Goal: Task Accomplishment & Management: Manage account settings

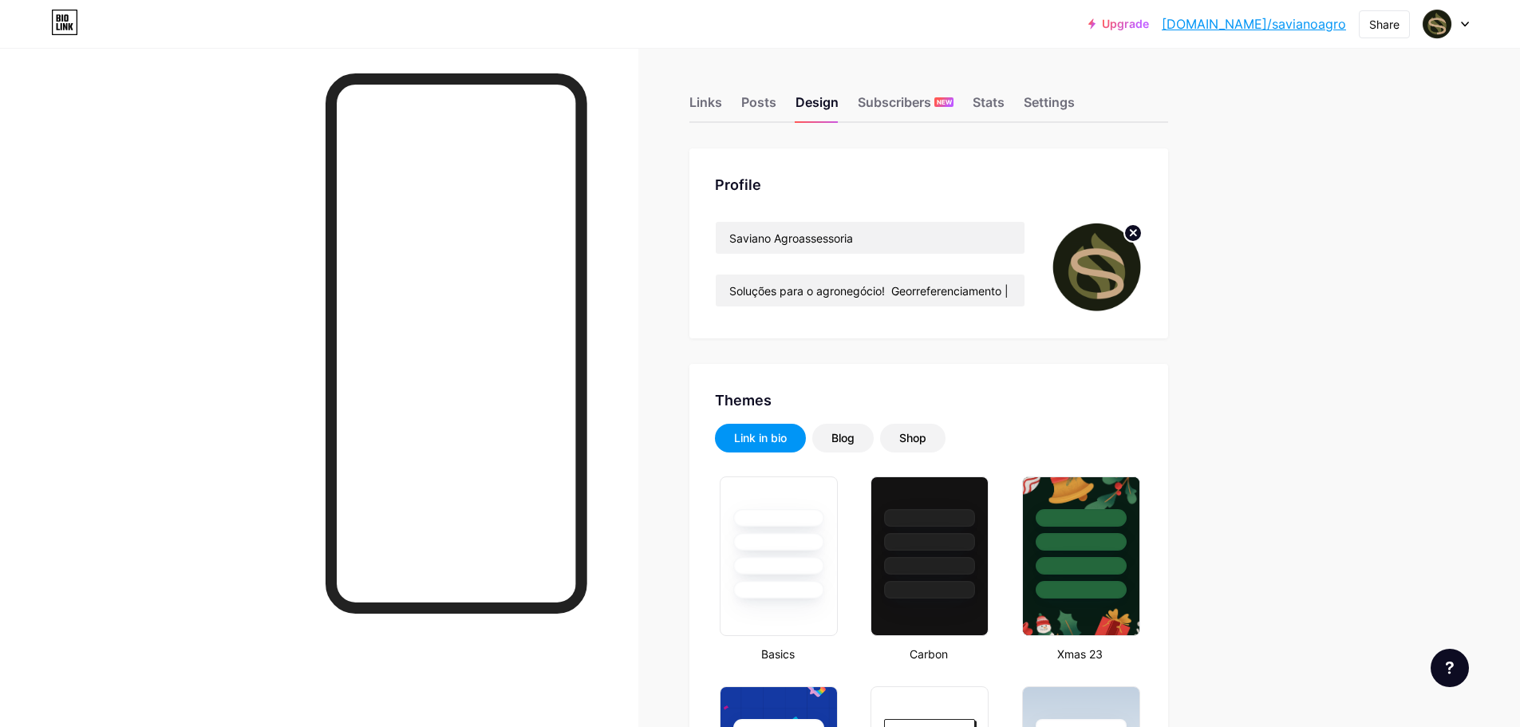
type input "#000000"
click at [1137, 235] on icon at bounding box center [1134, 233] width 6 height 6
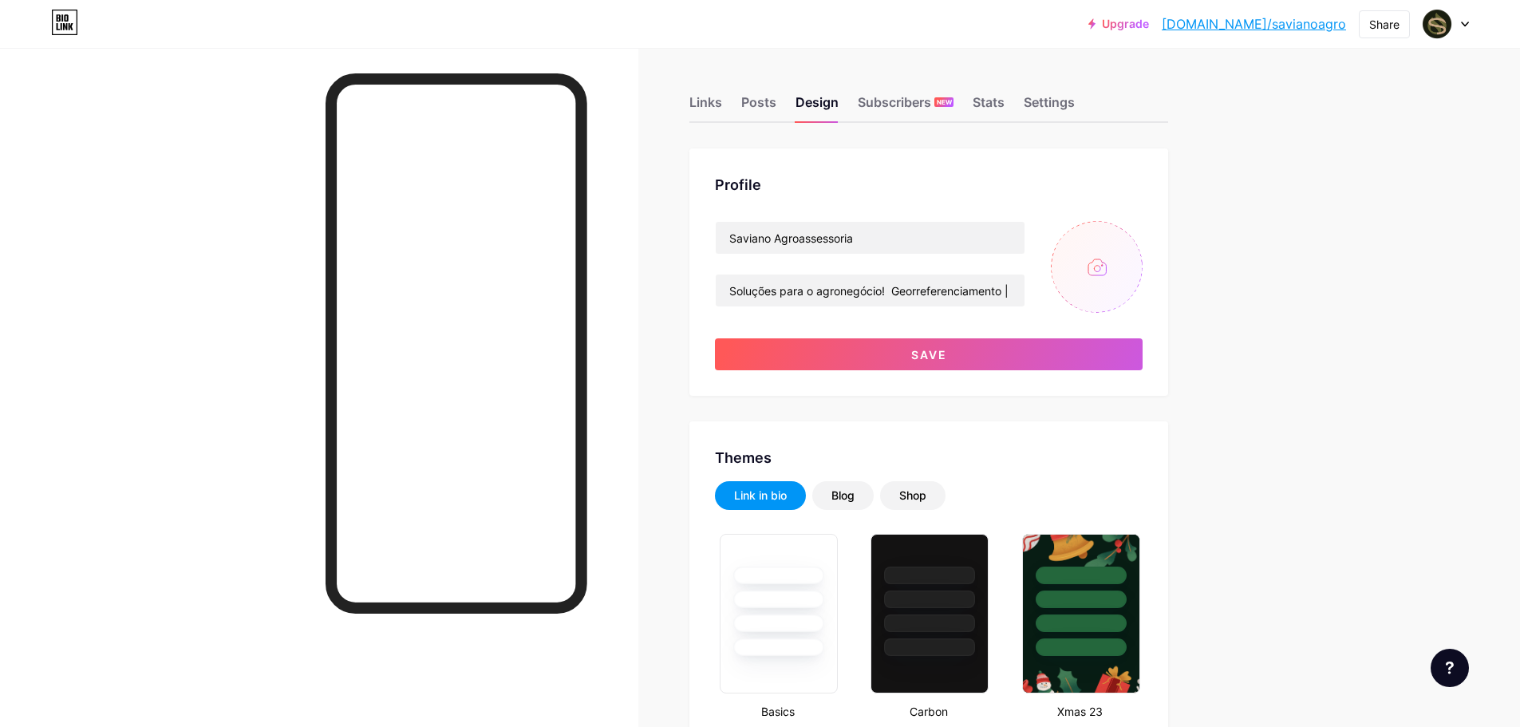
click at [1105, 246] on input "file" at bounding box center [1097, 267] width 92 height 92
type input "C:\fakepath\SIMBOLO 3.png"
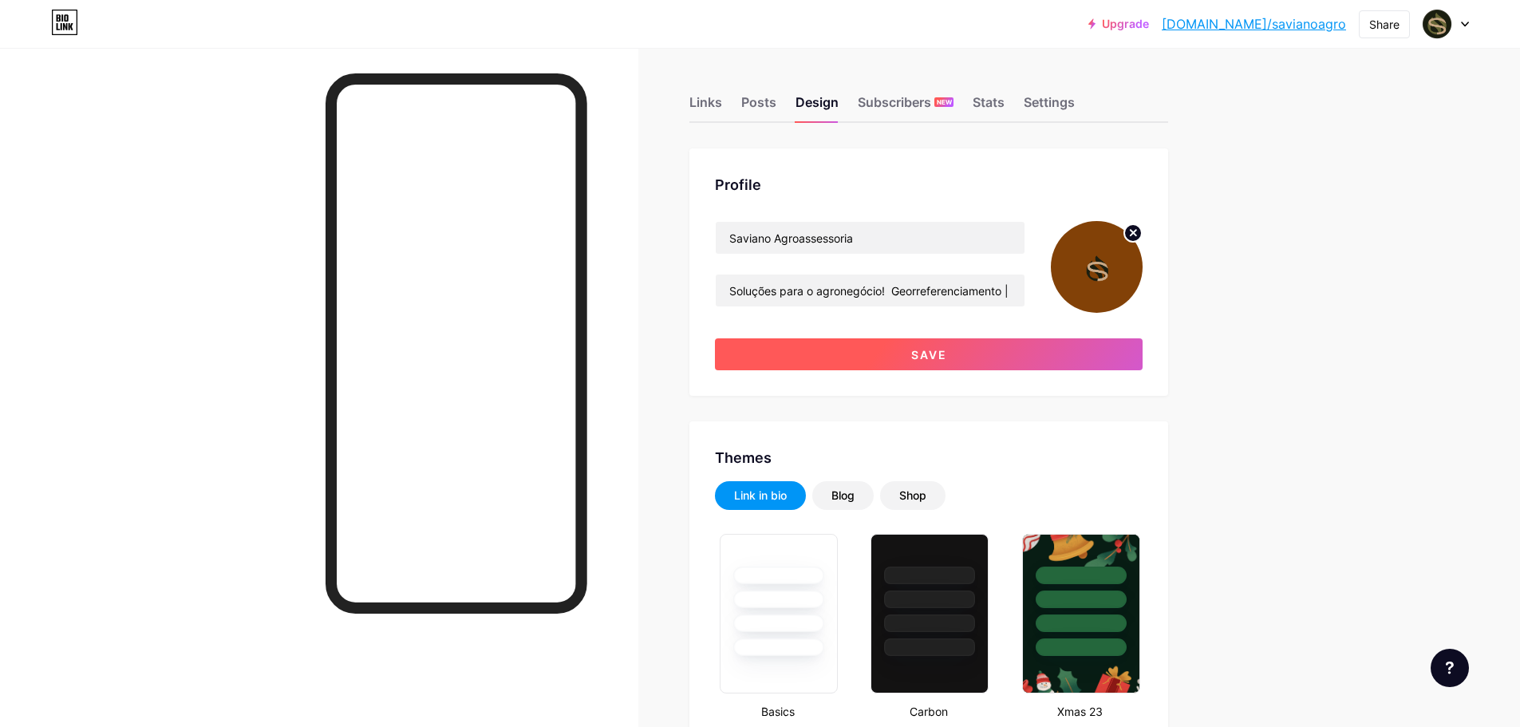
click at [895, 356] on button "Save" at bounding box center [929, 354] width 428 height 32
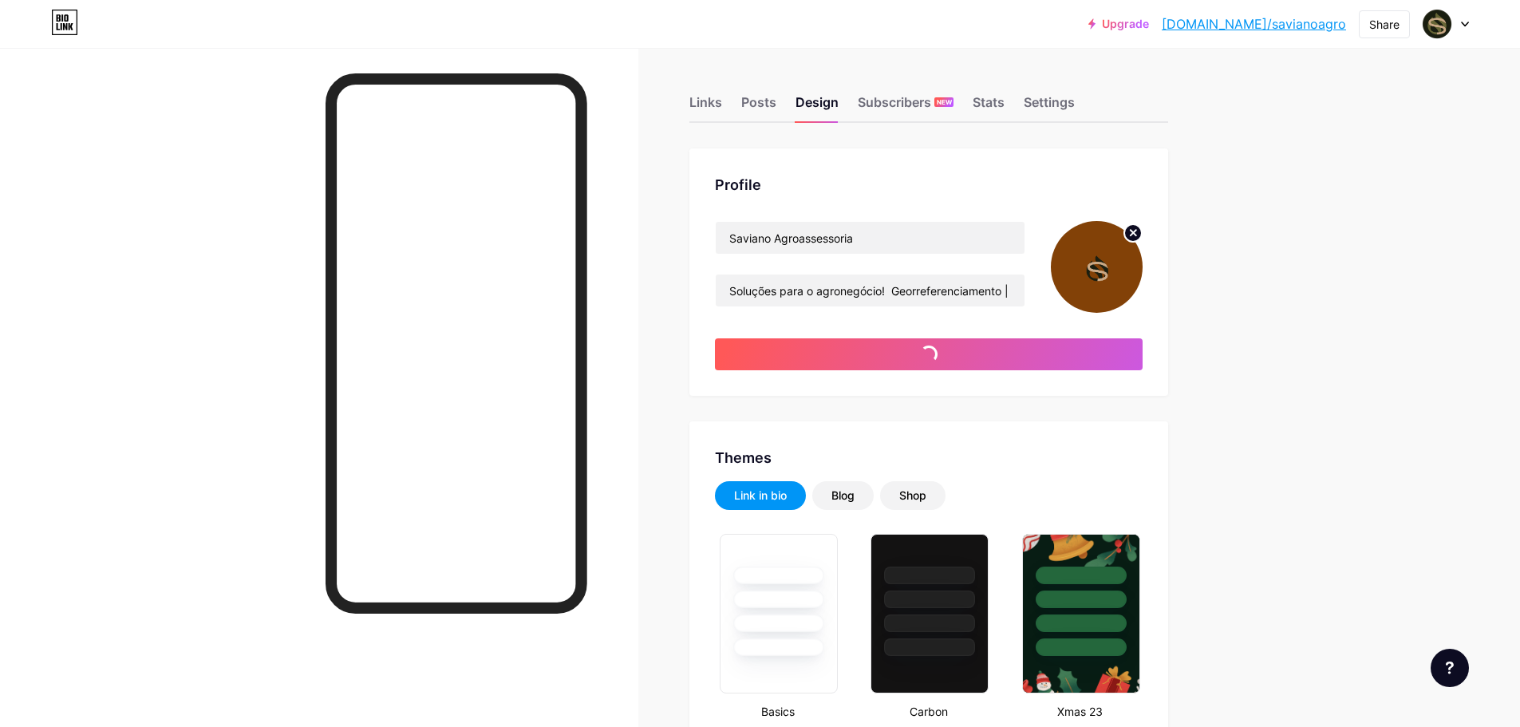
type input "#000000"
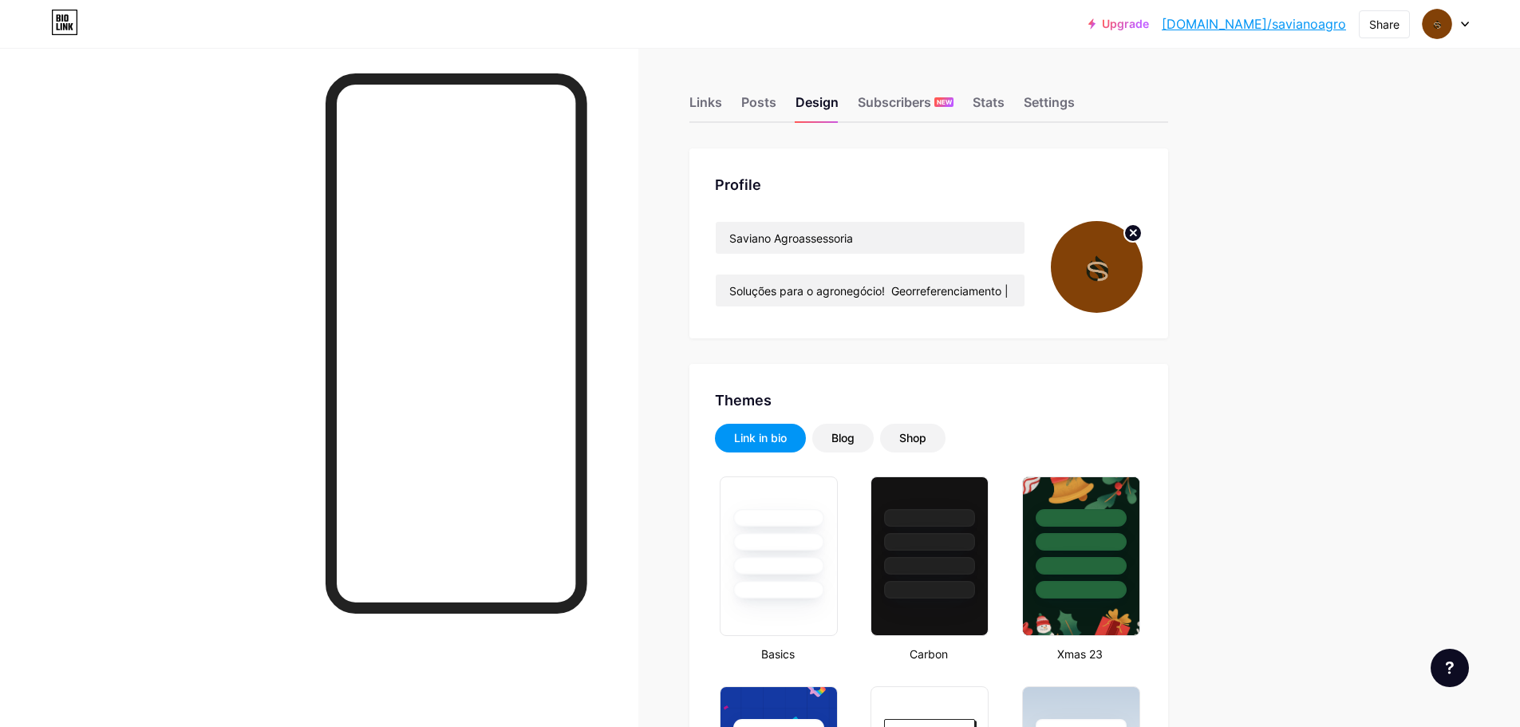
click at [1137, 234] on icon at bounding box center [1134, 233] width 6 height 6
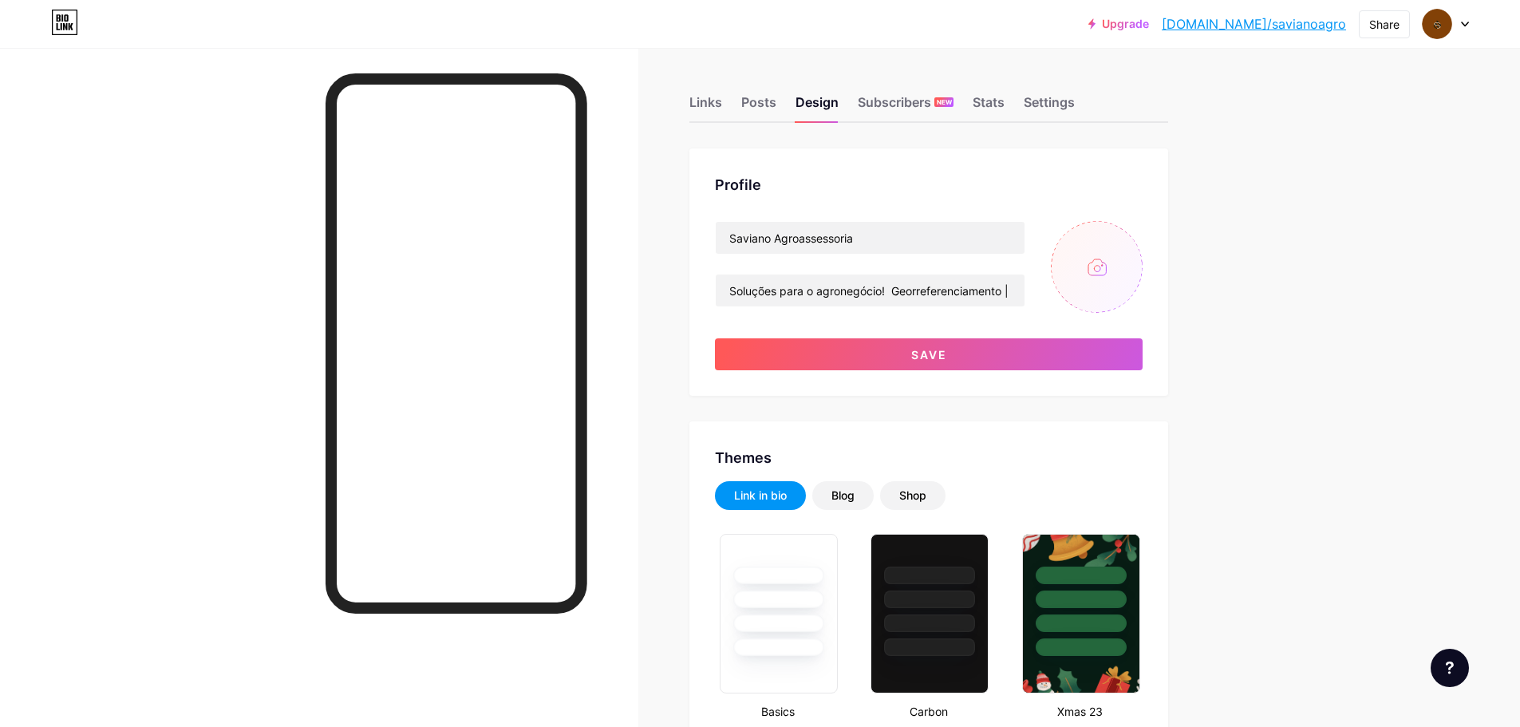
click at [1100, 275] on input "file" at bounding box center [1097, 267] width 92 height 92
type input "C:\fakepath\Screenshot_1.png"
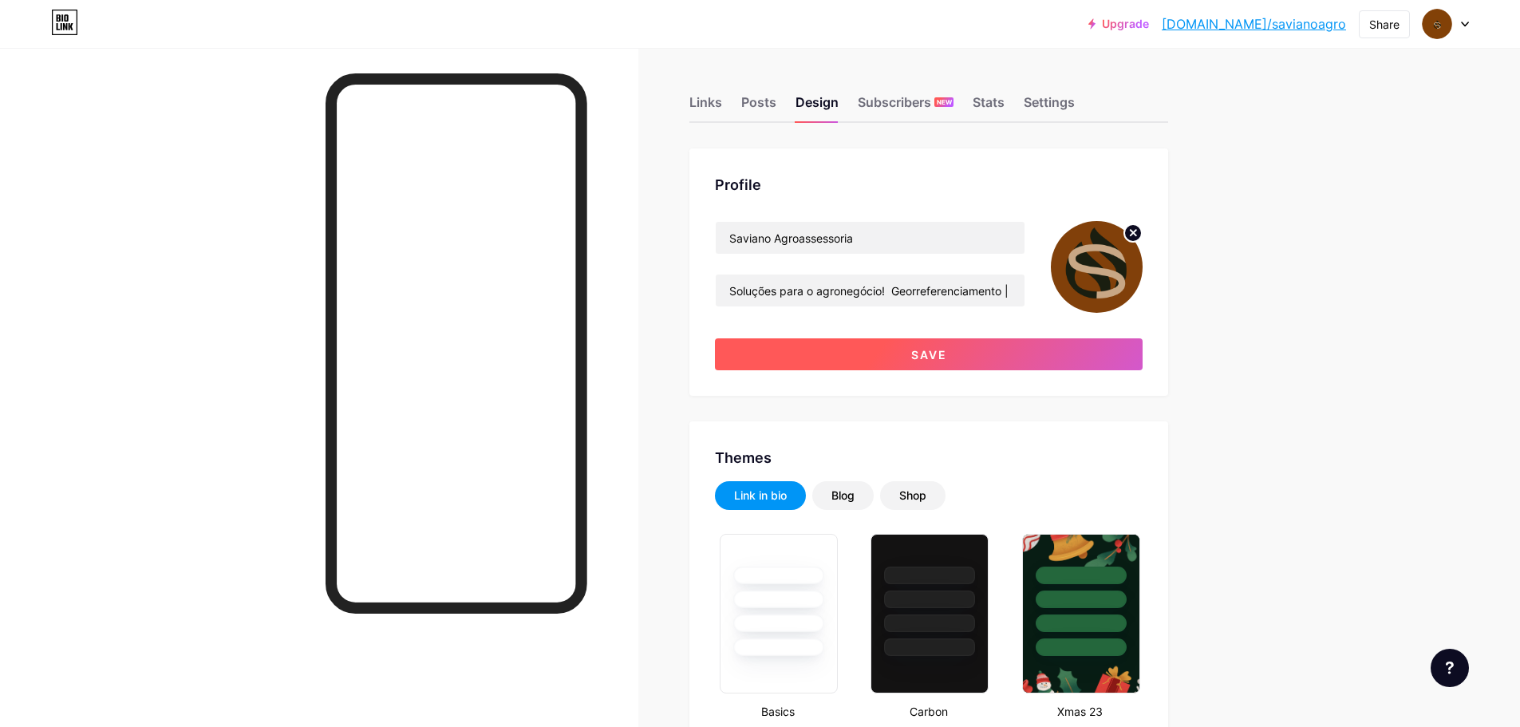
click at [931, 359] on span "Save" at bounding box center [929, 355] width 36 height 14
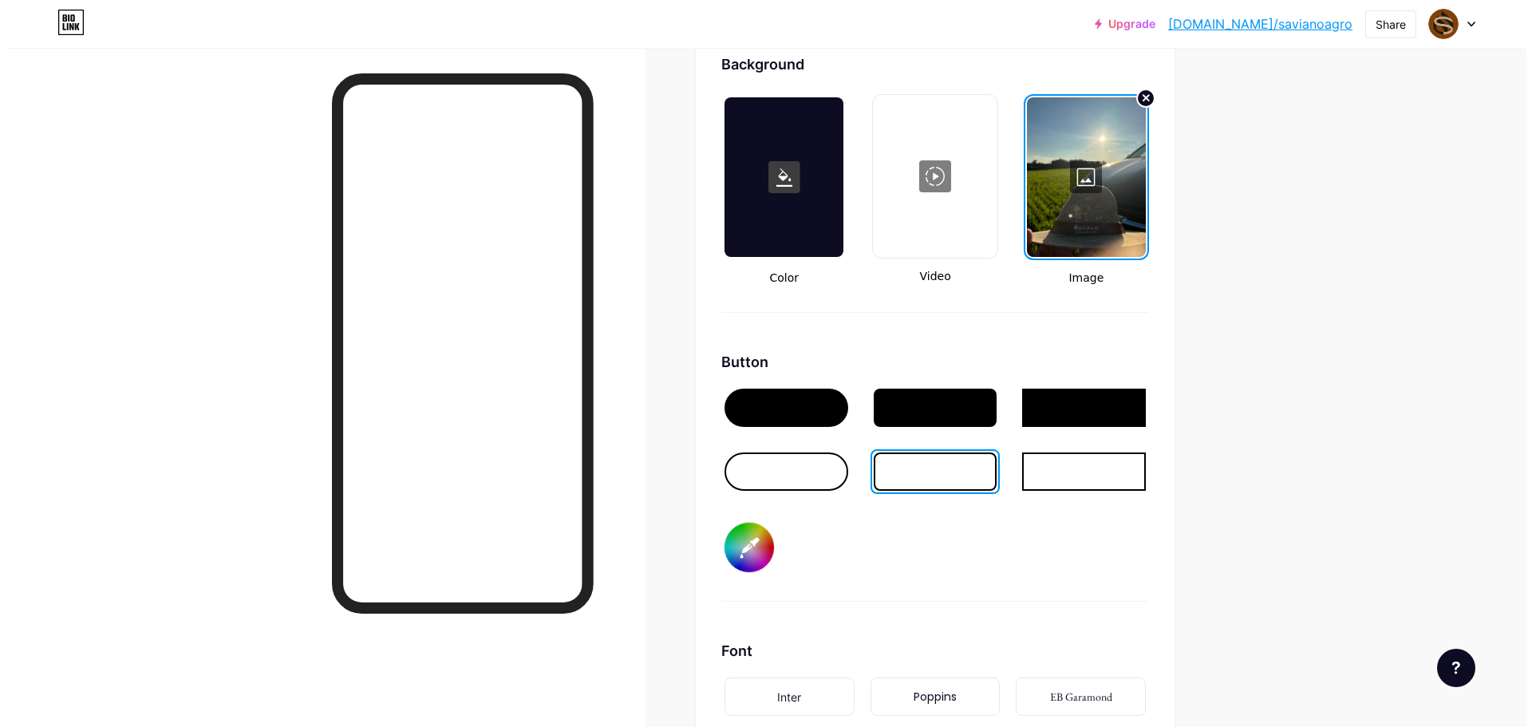
scroll to position [1915, 0]
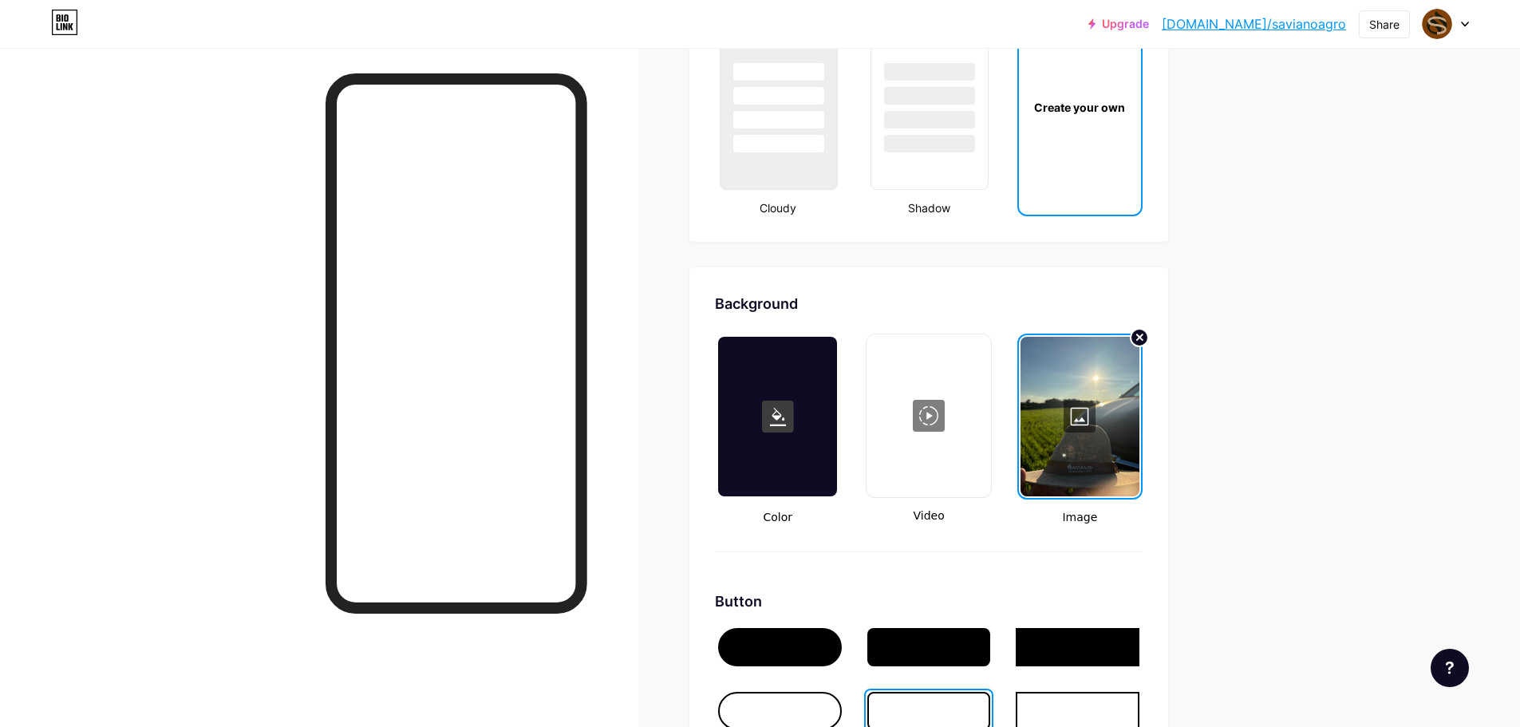
click at [945, 444] on div at bounding box center [928, 416] width 121 height 160
type input "#000000"
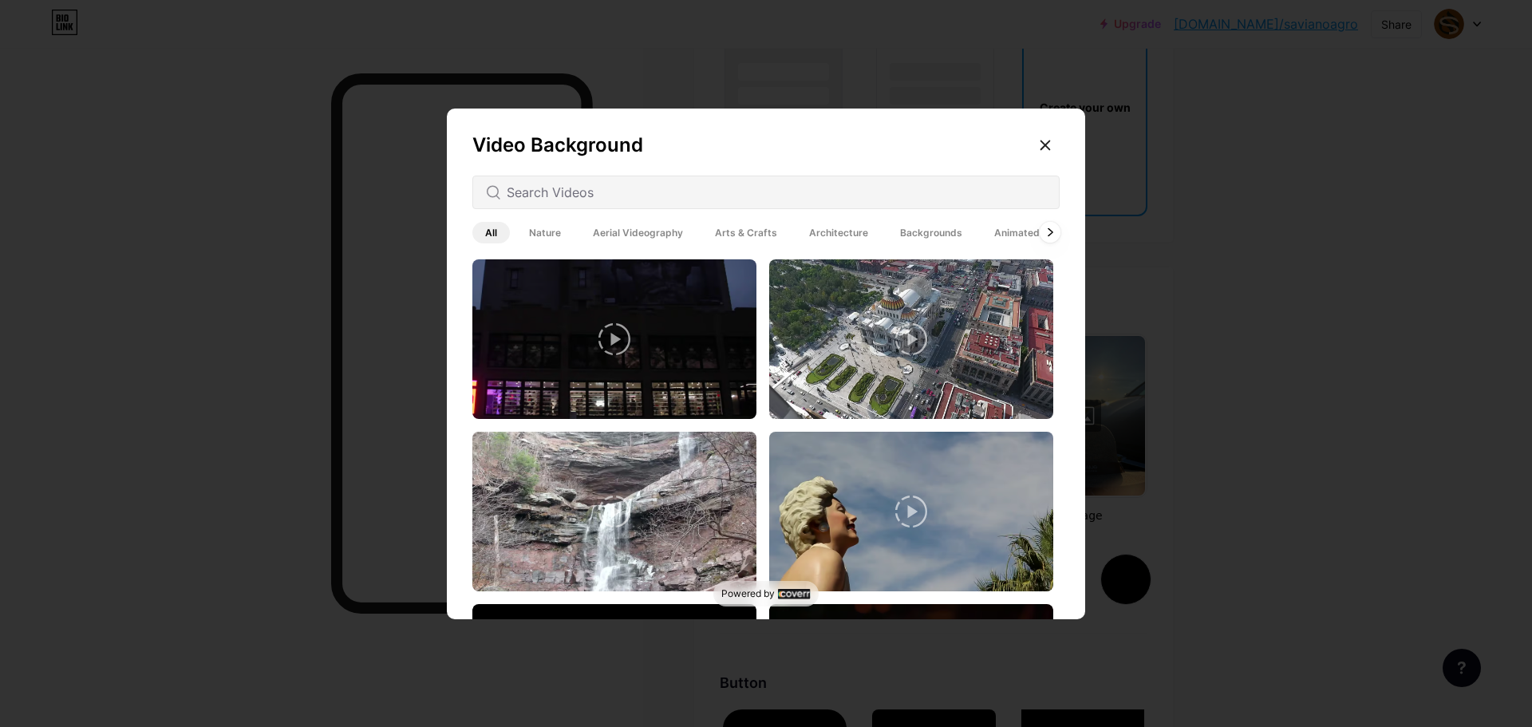
click at [1047, 233] on icon at bounding box center [1050, 232] width 6 height 9
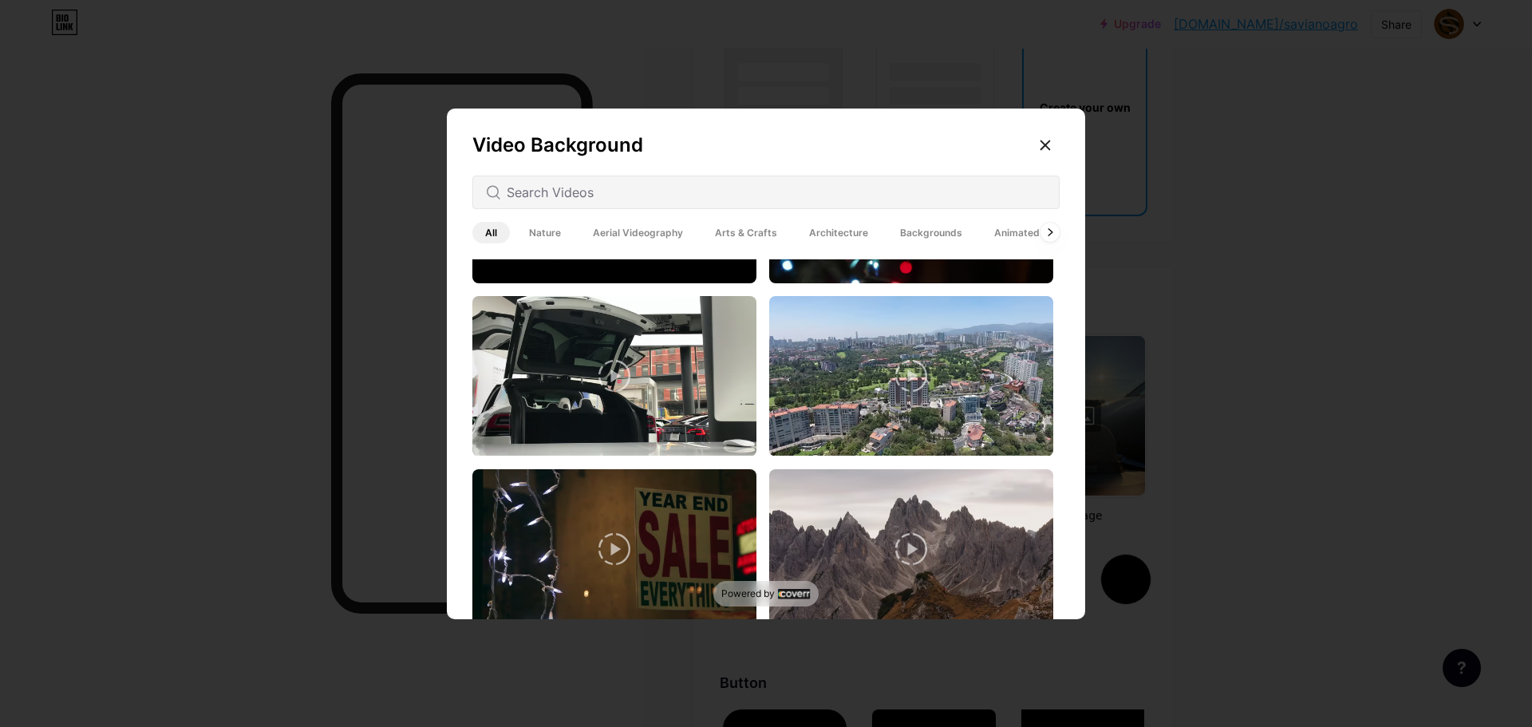
scroll to position [0, 0]
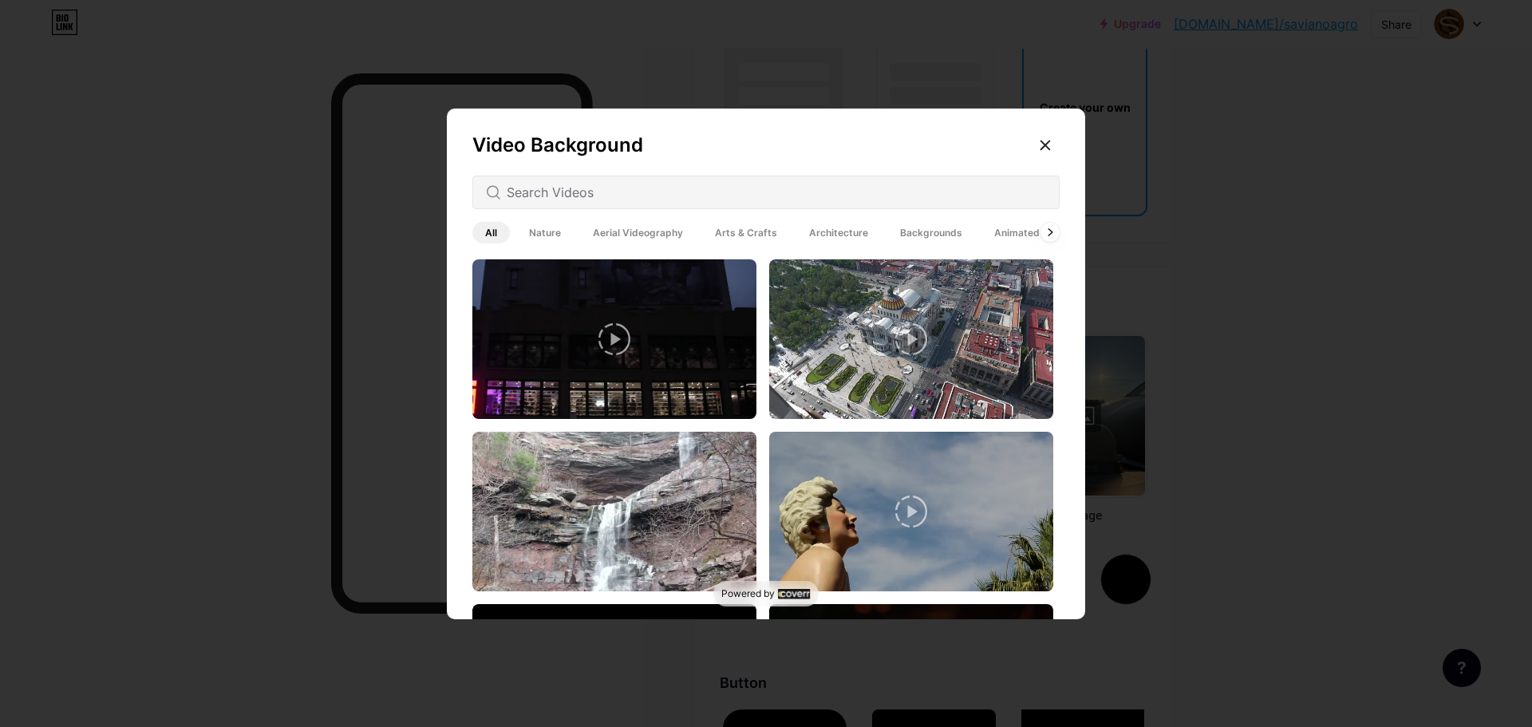
click at [531, 236] on span "Nature" at bounding box center [544, 233] width 57 height 22
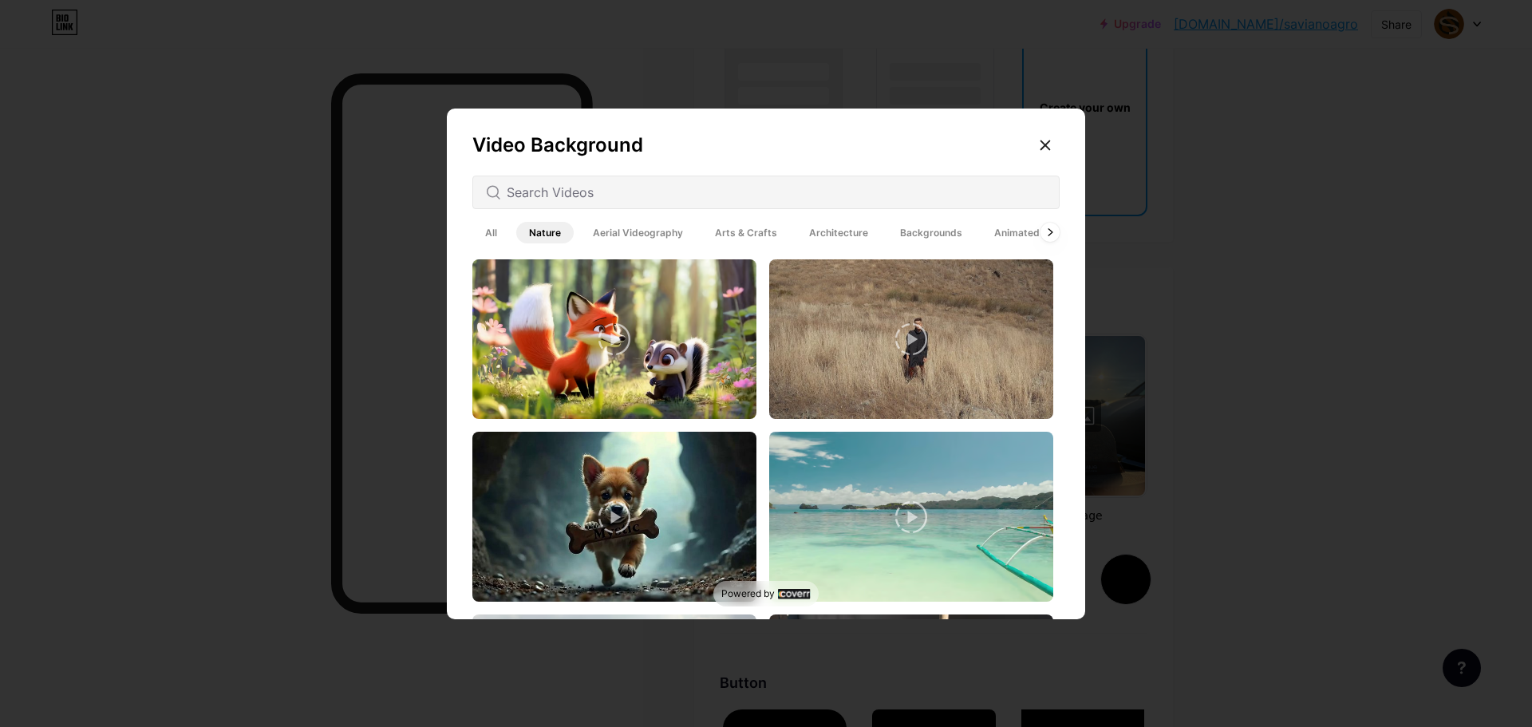
click at [650, 235] on span "Aerial Videography" at bounding box center [638, 233] width 116 height 22
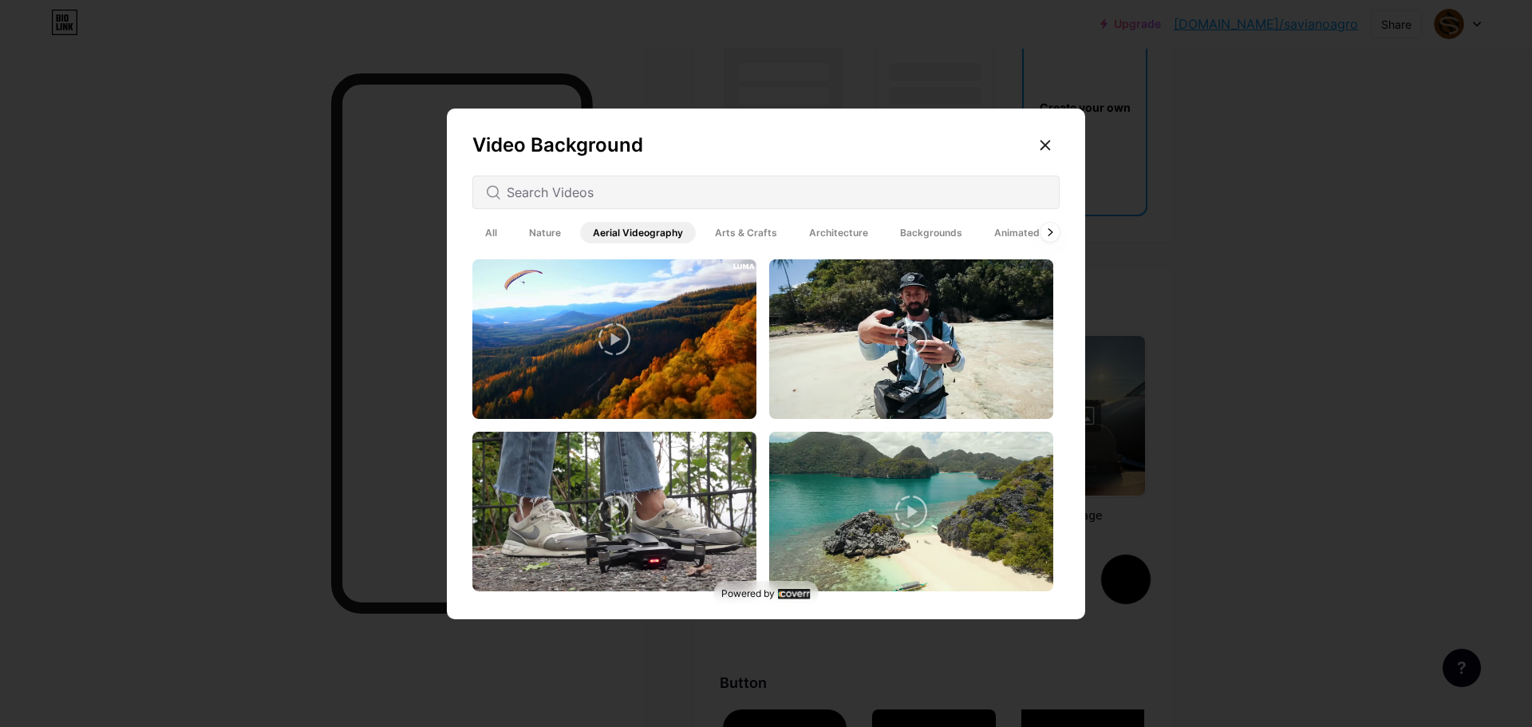
click at [540, 233] on span "Nature" at bounding box center [544, 233] width 57 height 22
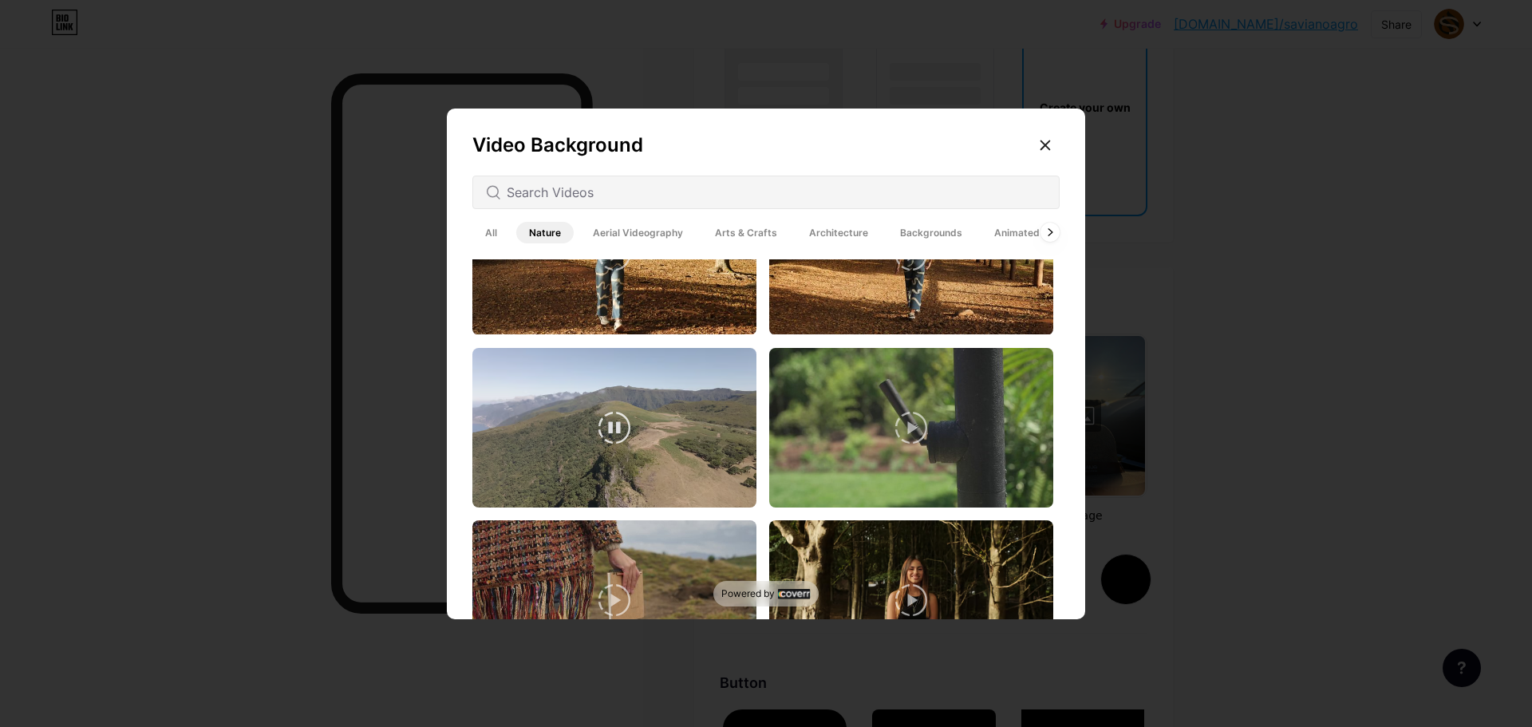
scroll to position [3944, 0]
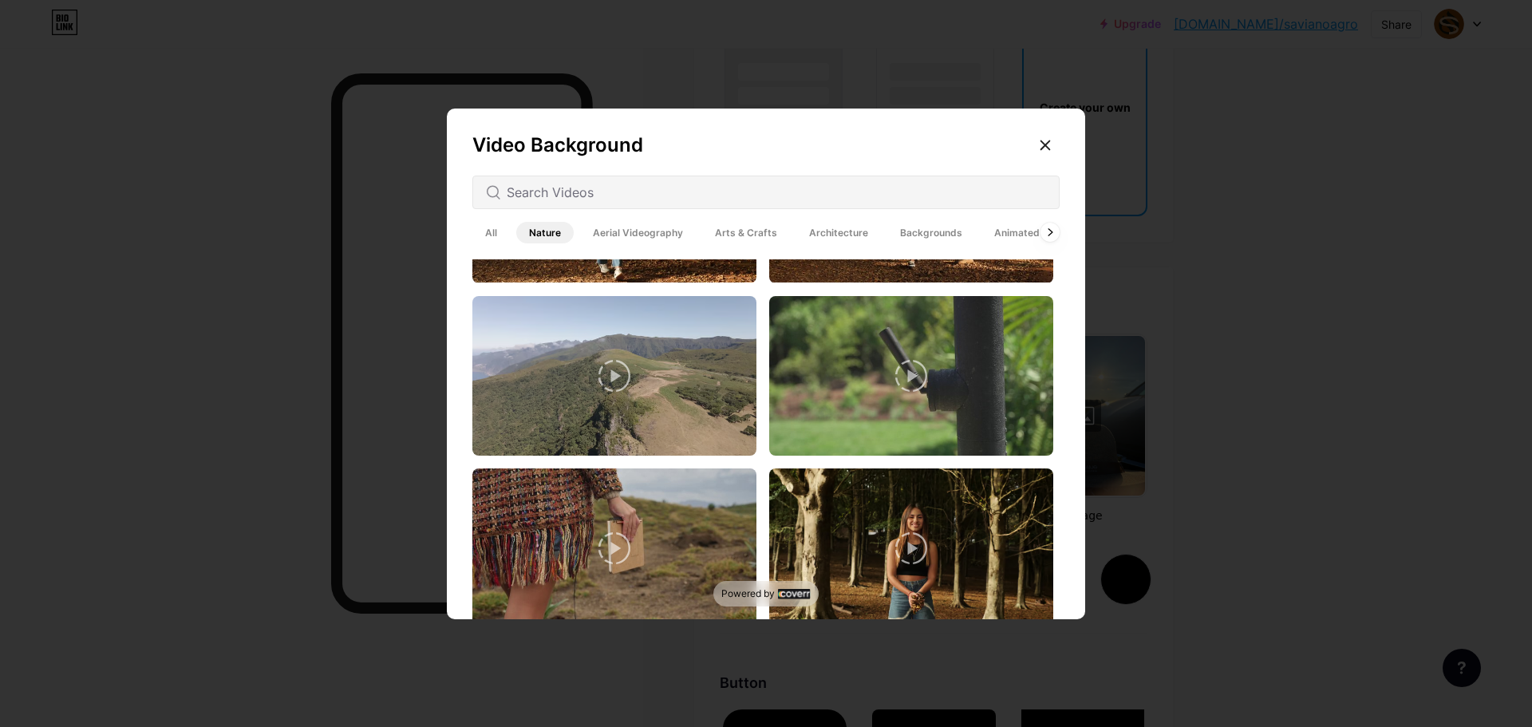
click at [767, 225] on span "Arts & Crafts" at bounding box center [746, 233] width 88 height 22
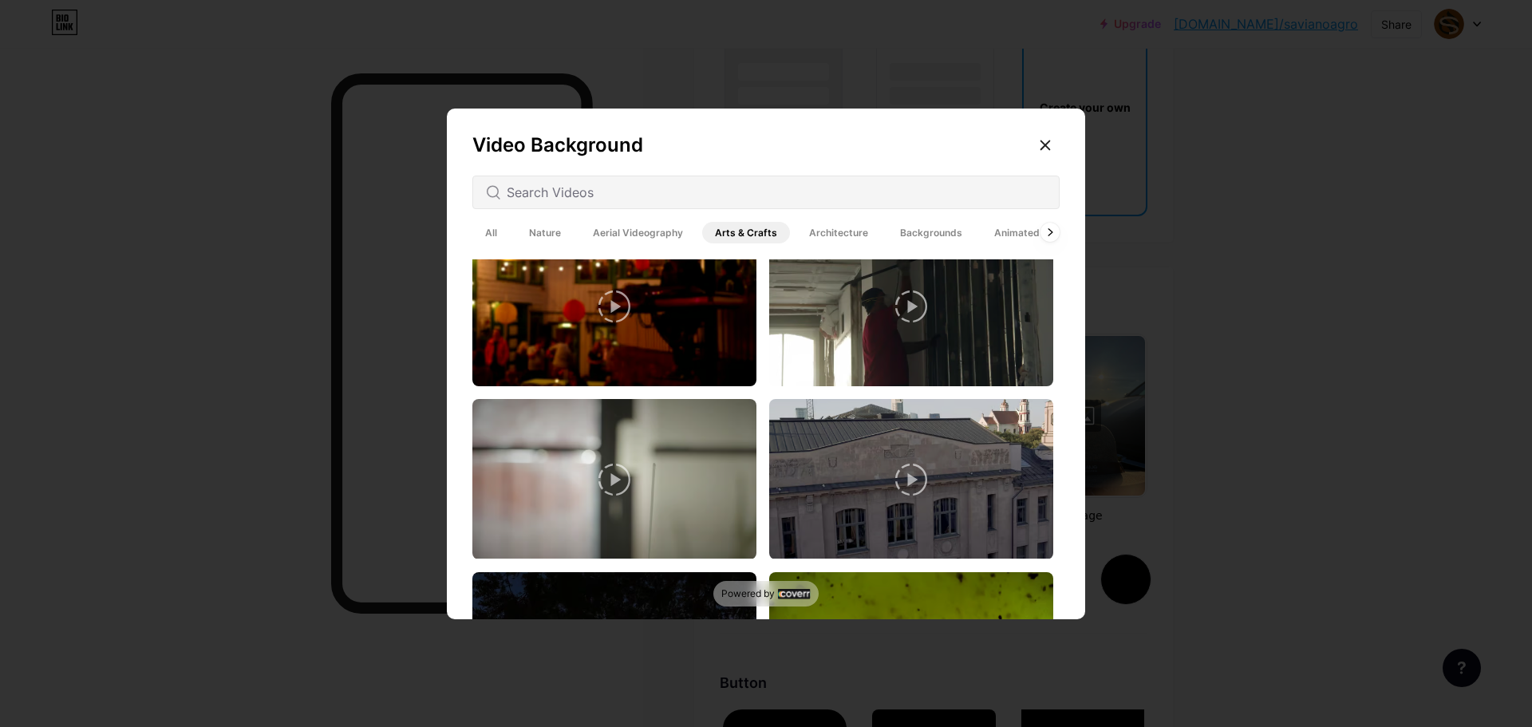
scroll to position [5136, 0]
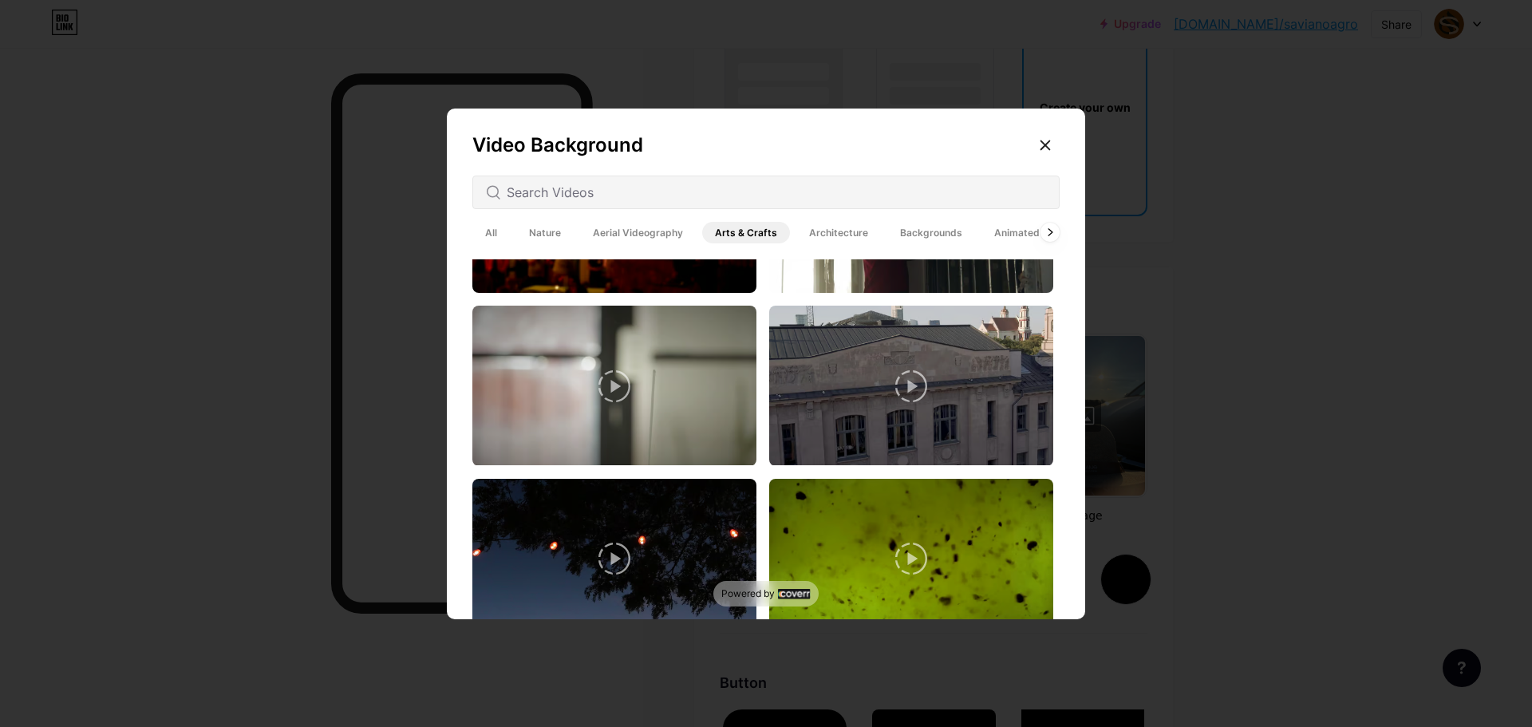
click at [821, 247] on div "Video Background All Nature Aerial Videography Arts & Crafts Architecture Backg…" at bounding box center [766, 368] width 638 height 518
click at [830, 239] on span "Architecture" at bounding box center [839, 233] width 85 height 22
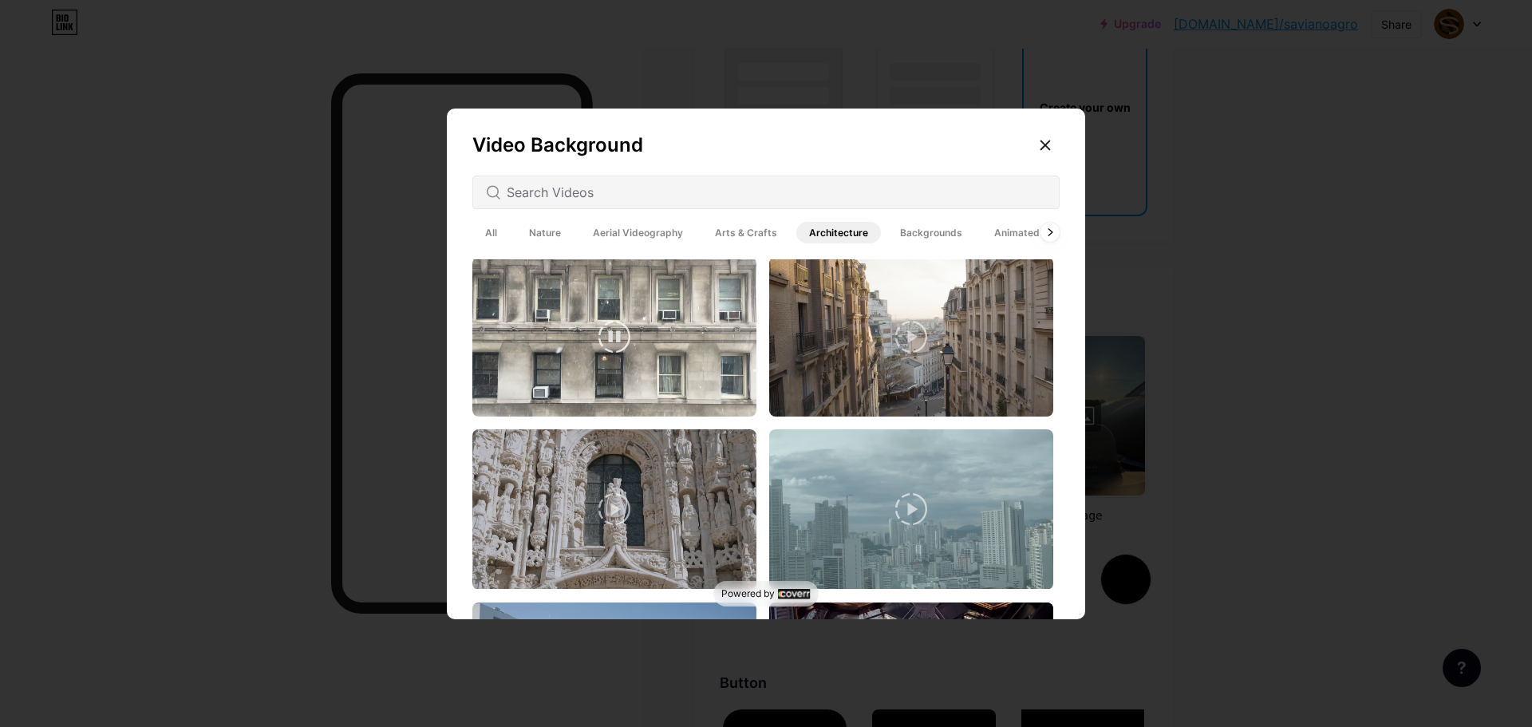
scroll to position [1516, 0]
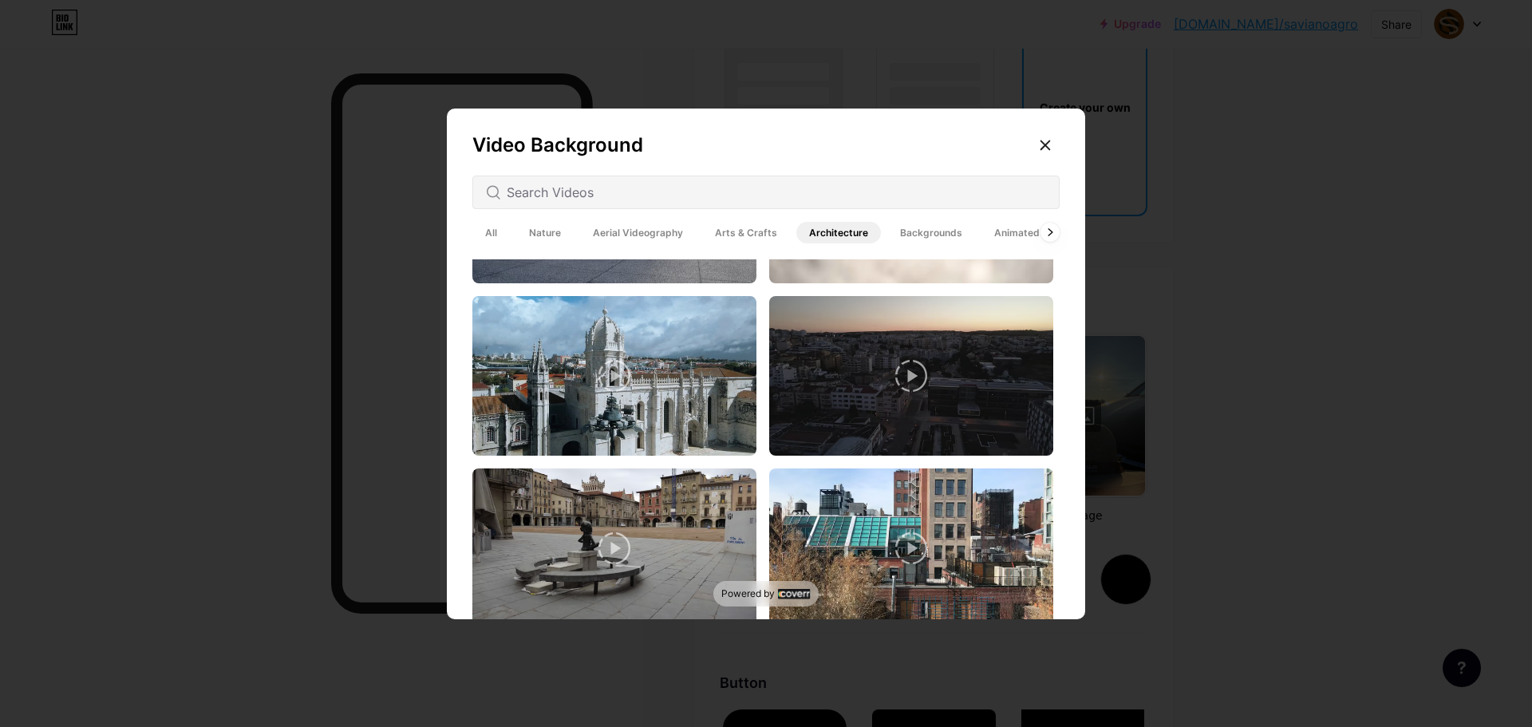
click at [941, 233] on span "Backgrounds" at bounding box center [932, 233] width 88 height 22
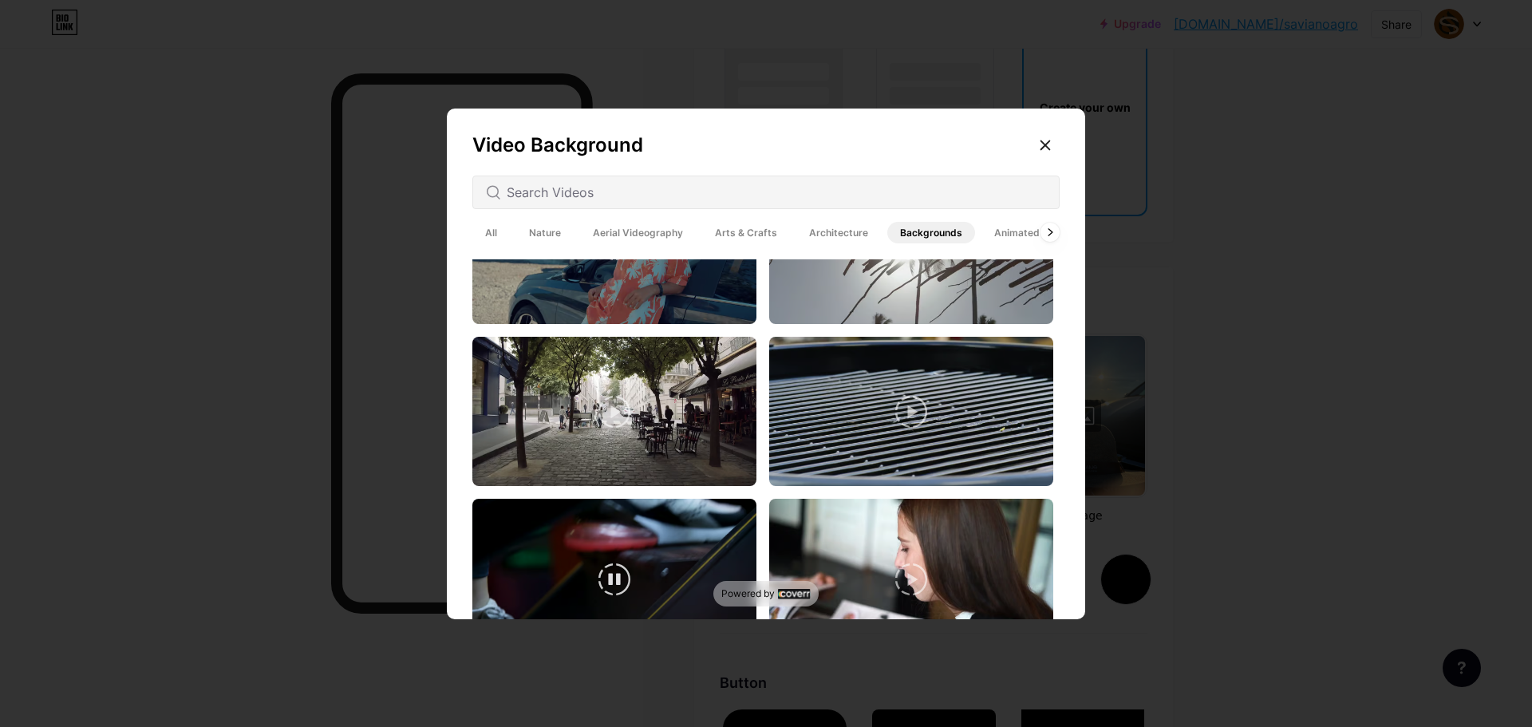
scroll to position [1357, 0]
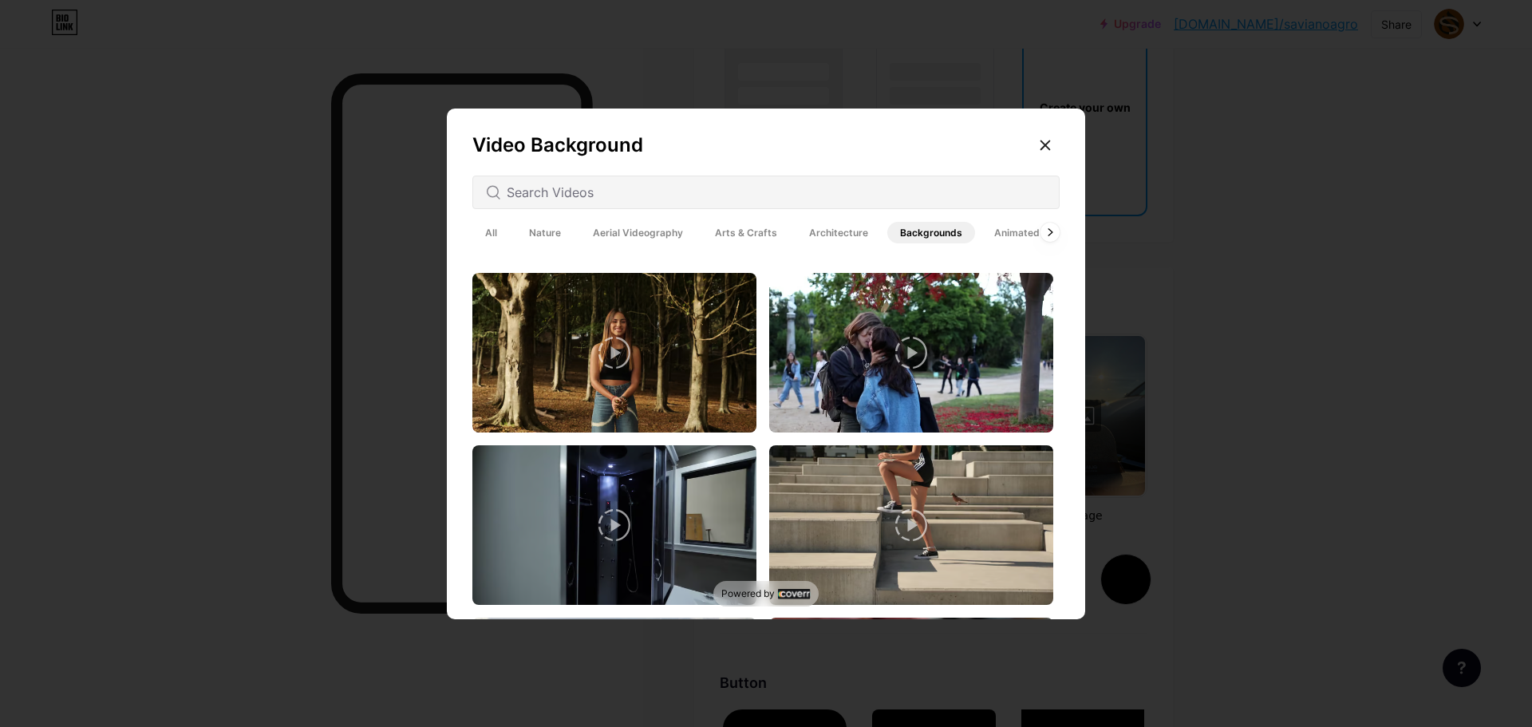
click at [1018, 232] on span "Animated" at bounding box center [1017, 233] width 71 height 22
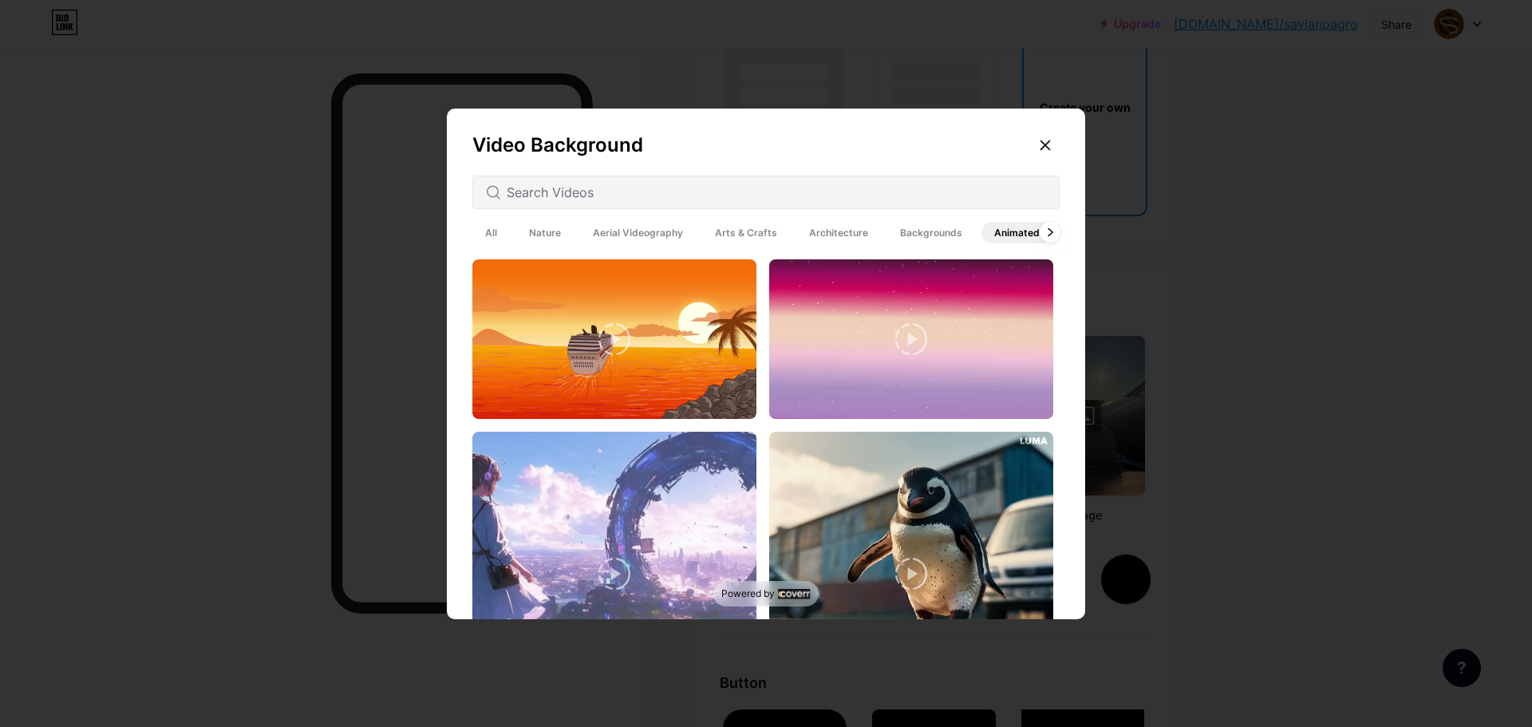
click at [1047, 231] on icon at bounding box center [1050, 232] width 6 height 9
click at [824, 183] on input "text" at bounding box center [777, 192] width 540 height 19
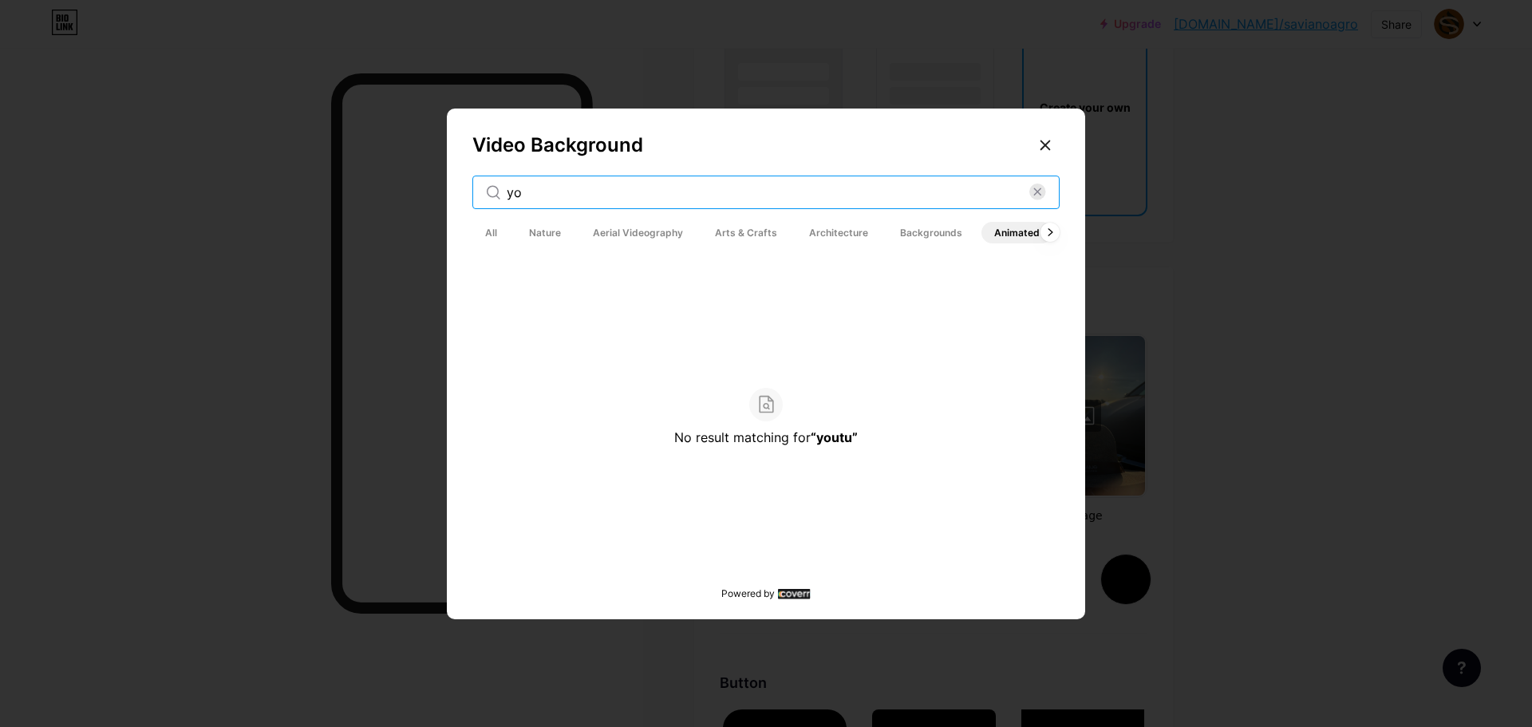
type input "y"
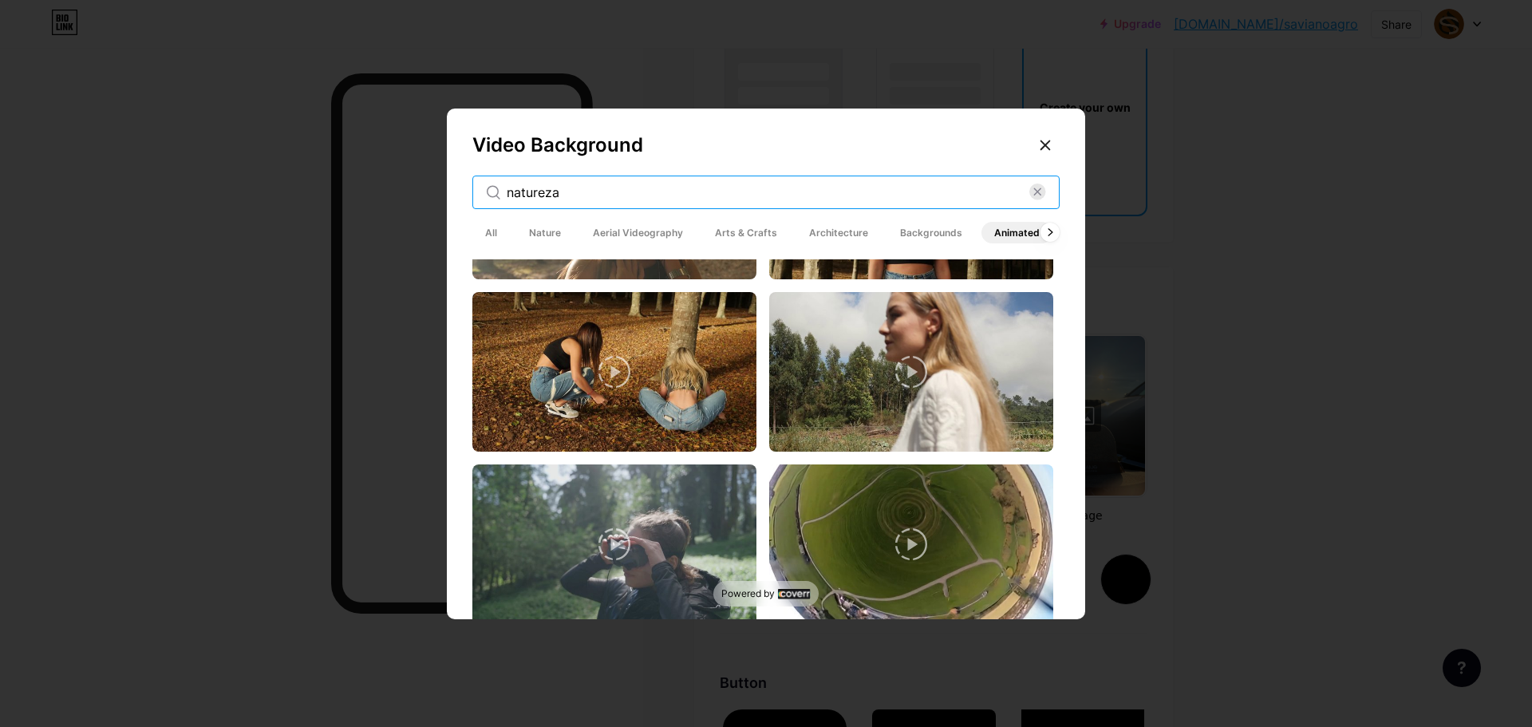
scroll to position [2235, 0]
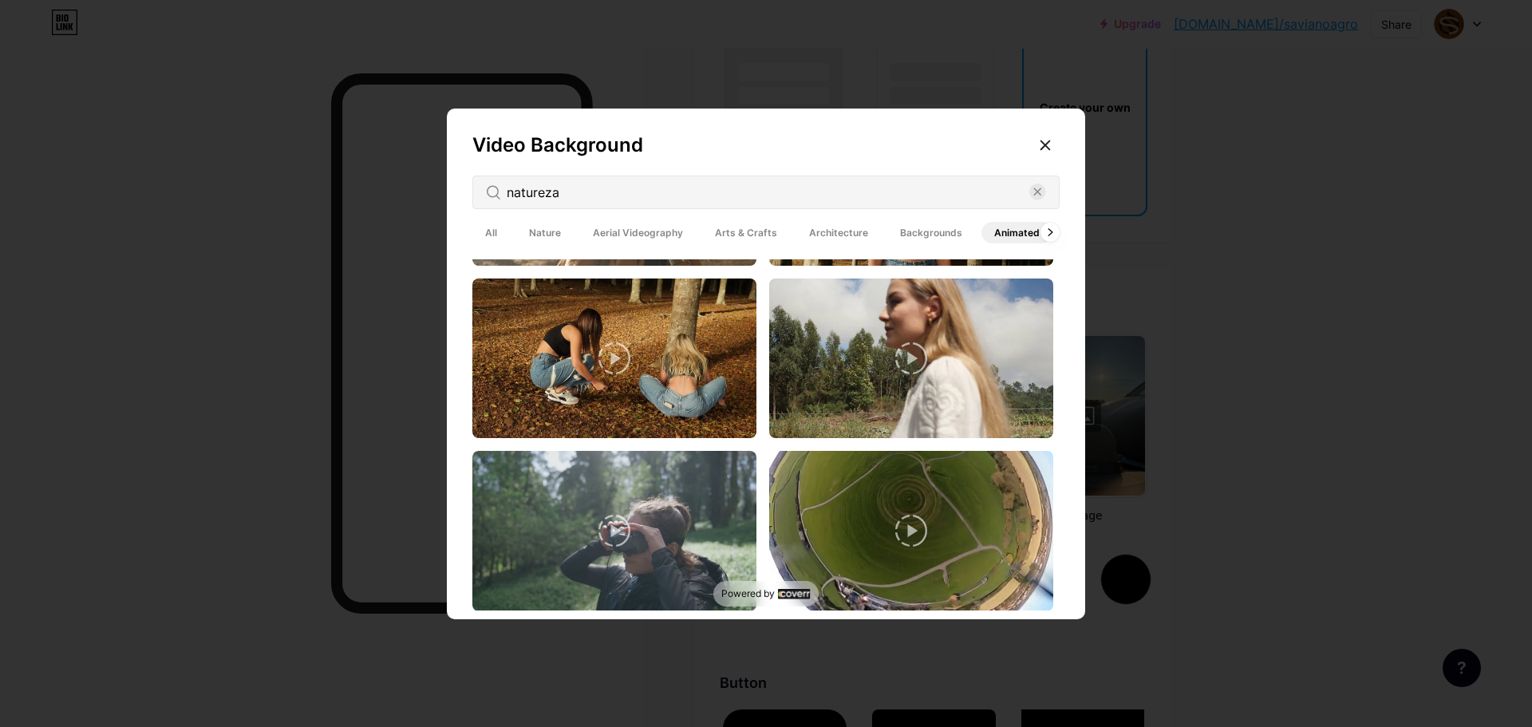
drag, startPoint x: 666, startPoint y: 179, endPoint x: 662, endPoint y: 189, distance: 11.4
click at [662, 187] on div "natureza" at bounding box center [765, 193] width 587 height 34
drag, startPoint x: 625, startPoint y: 194, endPoint x: 480, endPoint y: 166, distance: 147.1
click at [480, 166] on div "Video Background natureza All Nature Aerial Videography Arts & Crafts Architect…" at bounding box center [766, 368] width 638 height 518
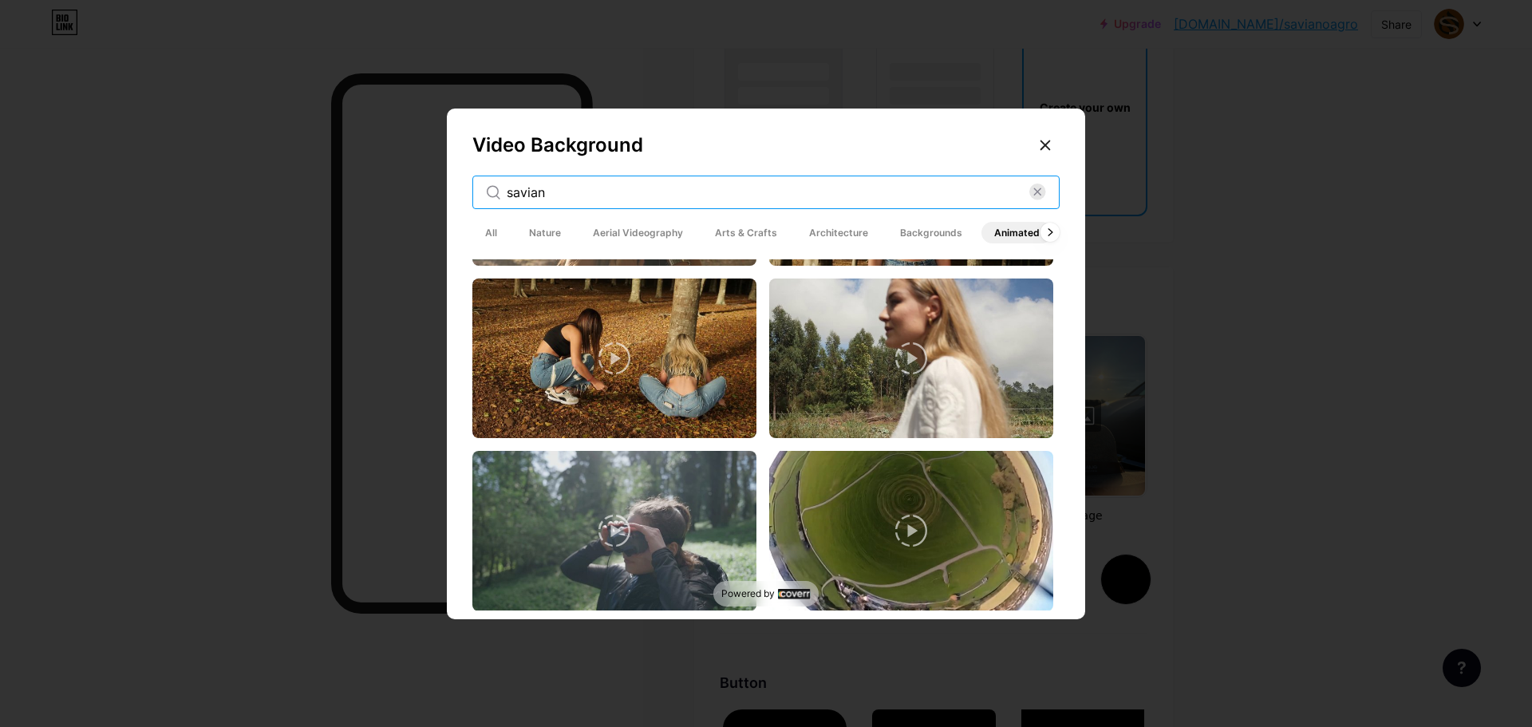
type input "saviano"
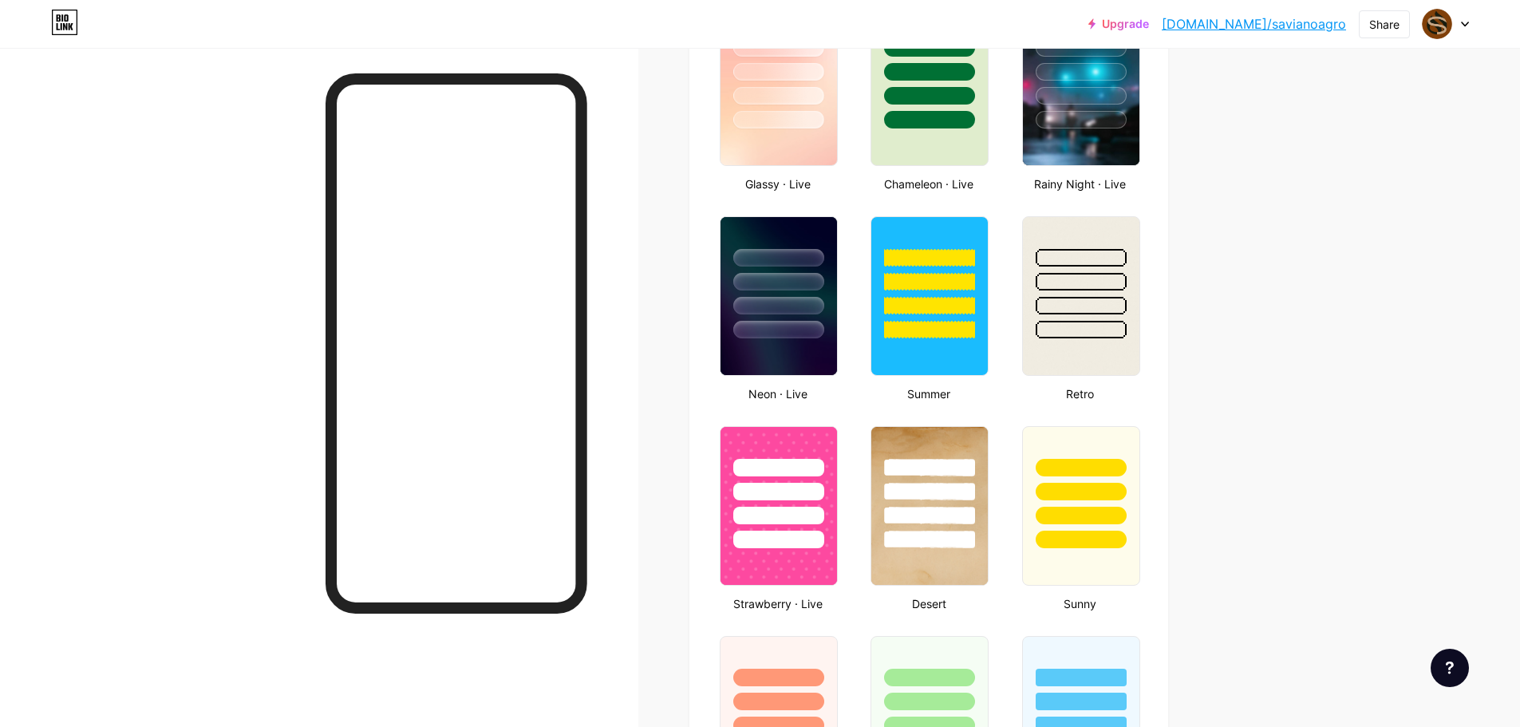
type input "#000000"
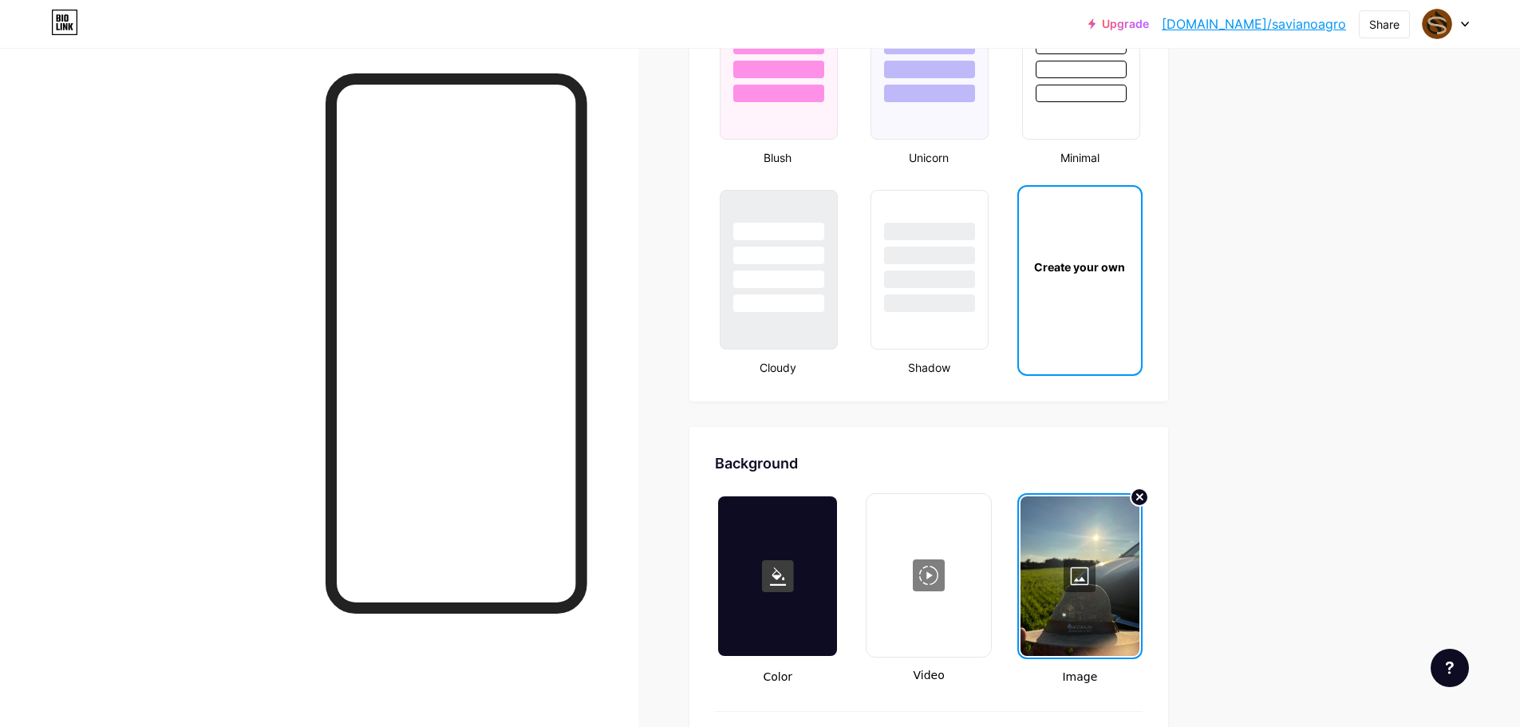
scroll to position [2235, 0]
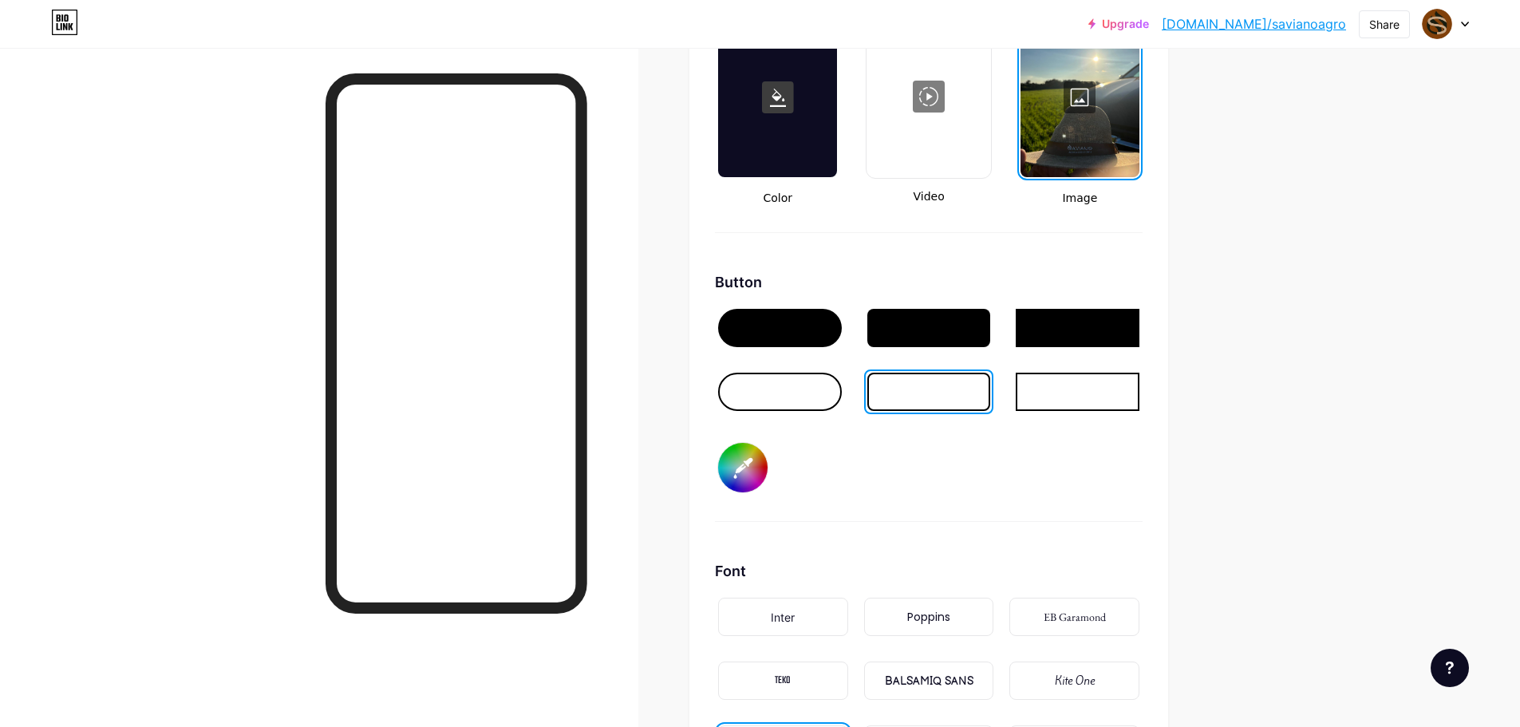
click at [1006, 141] on div "Color Video Image" at bounding box center [929, 110] width 428 height 192
click at [982, 140] on div at bounding box center [928, 97] width 121 height 160
type input "#000000"
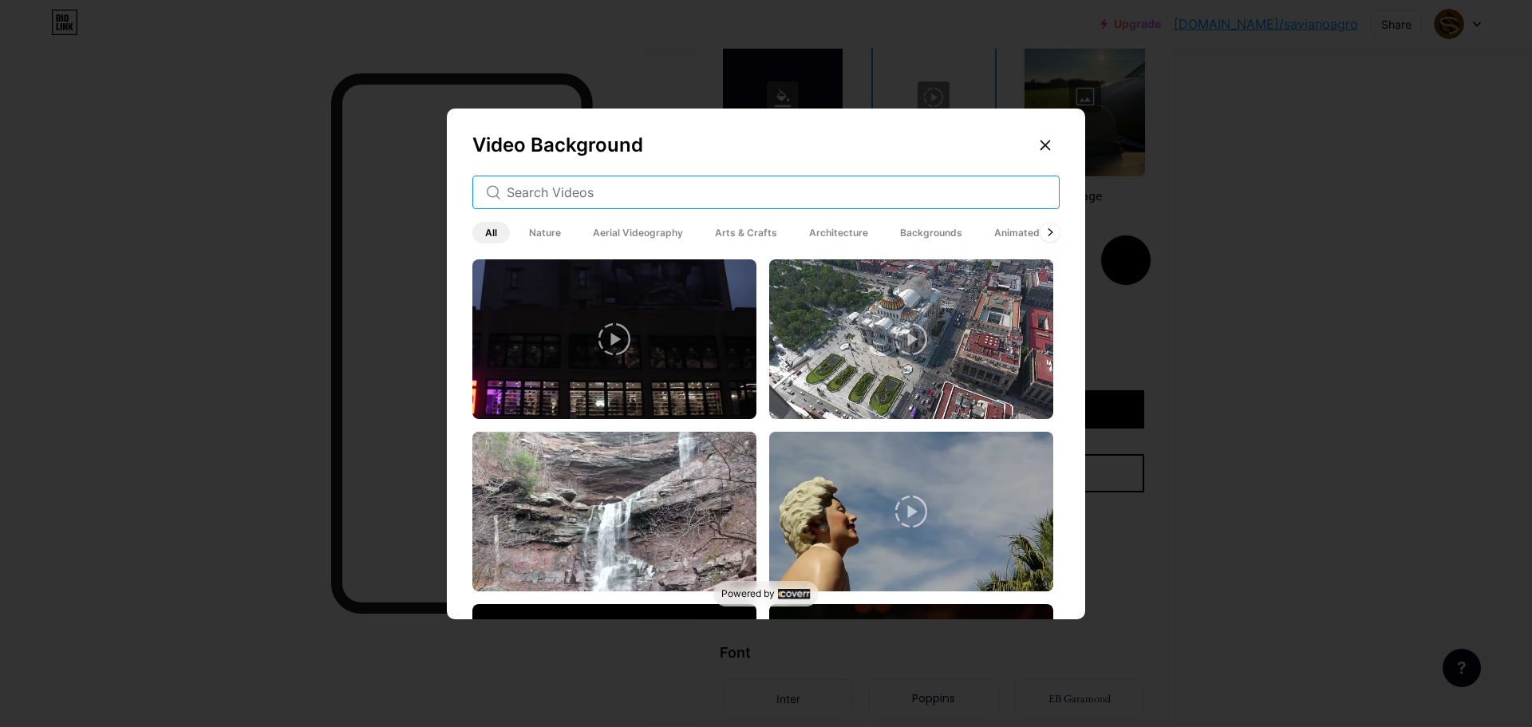
click at [705, 184] on input "text" at bounding box center [777, 192] width 540 height 19
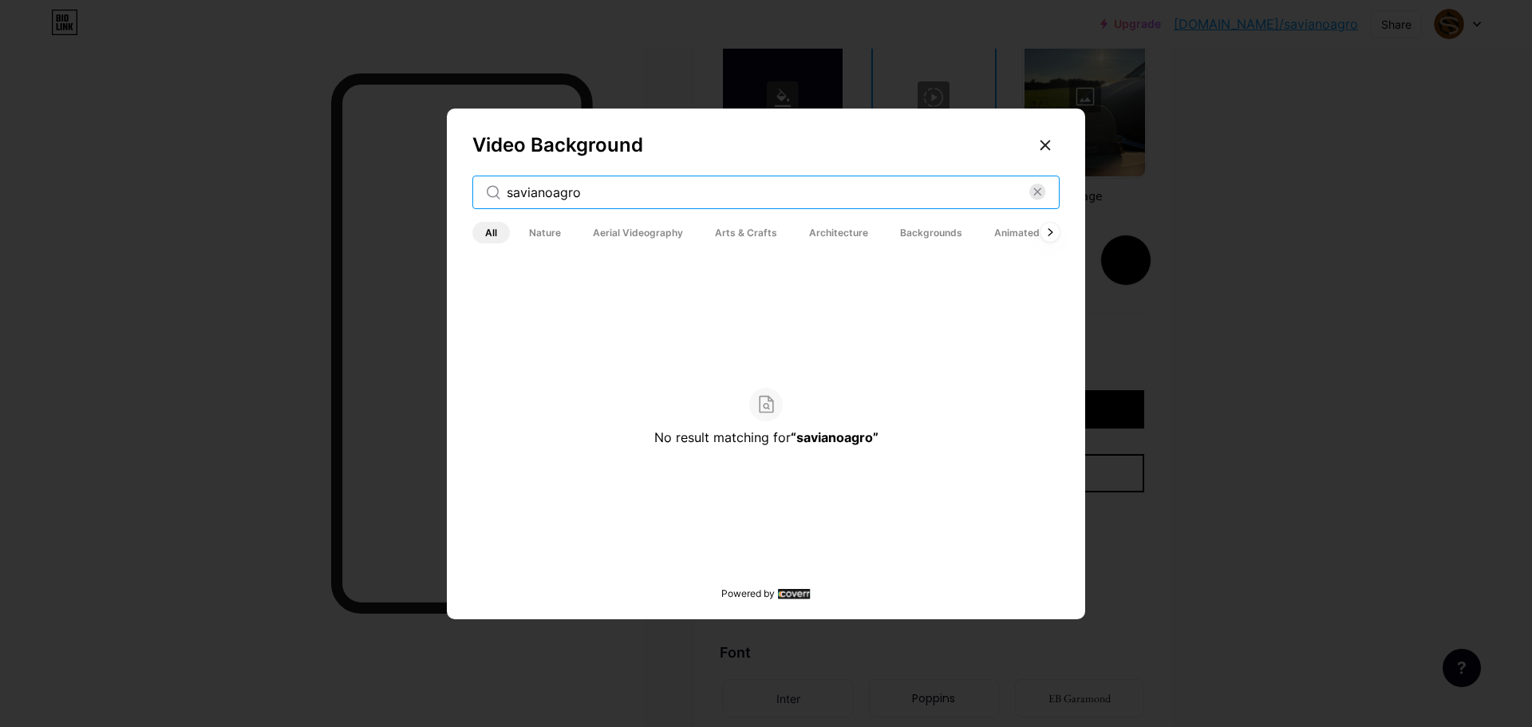
type input "savianoagro"
click at [1042, 132] on div at bounding box center [1045, 145] width 29 height 29
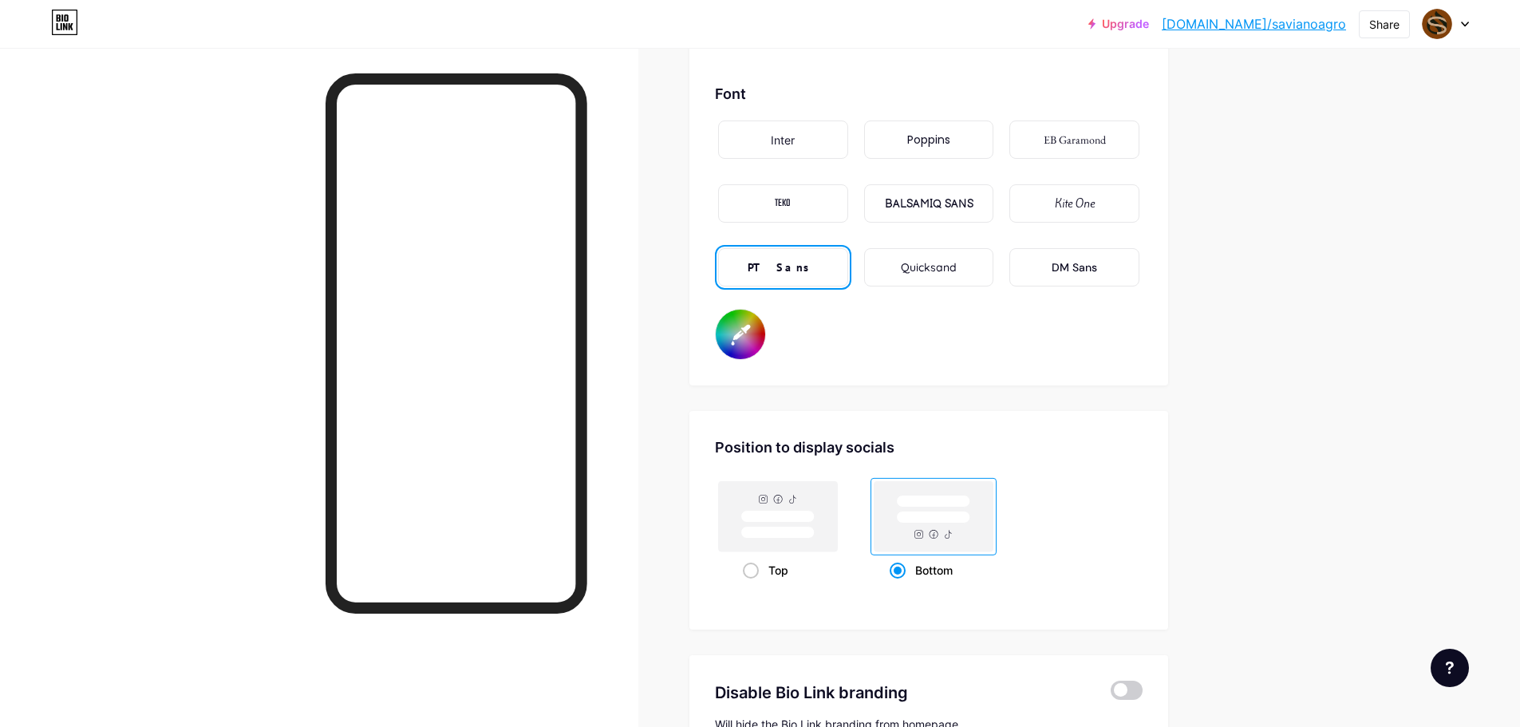
scroll to position [2714, 0]
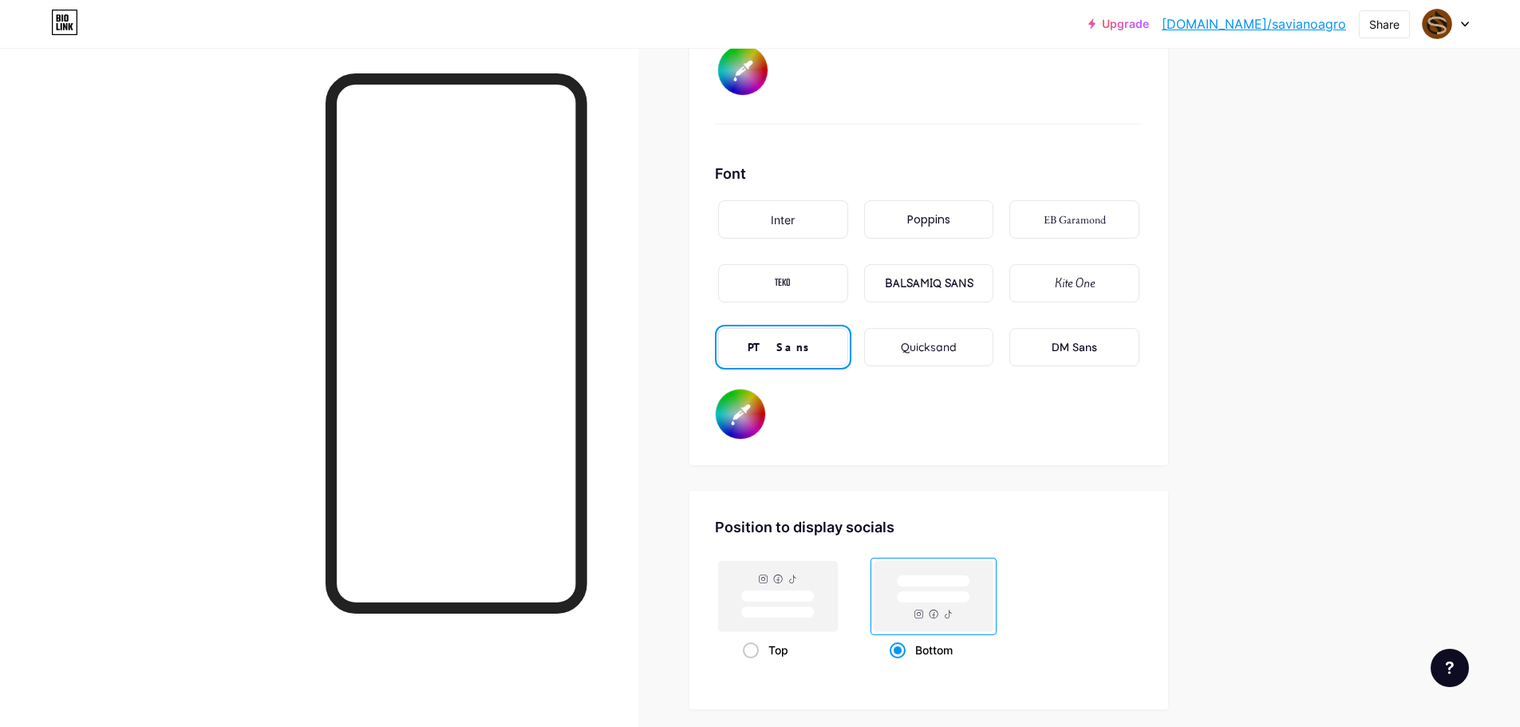
click at [744, 408] on input "#000000" at bounding box center [740, 413] width 49 height 49
type input "#000000"
type input "#804009"
click at [748, 408] on input "#804009" at bounding box center [740, 413] width 49 height 49
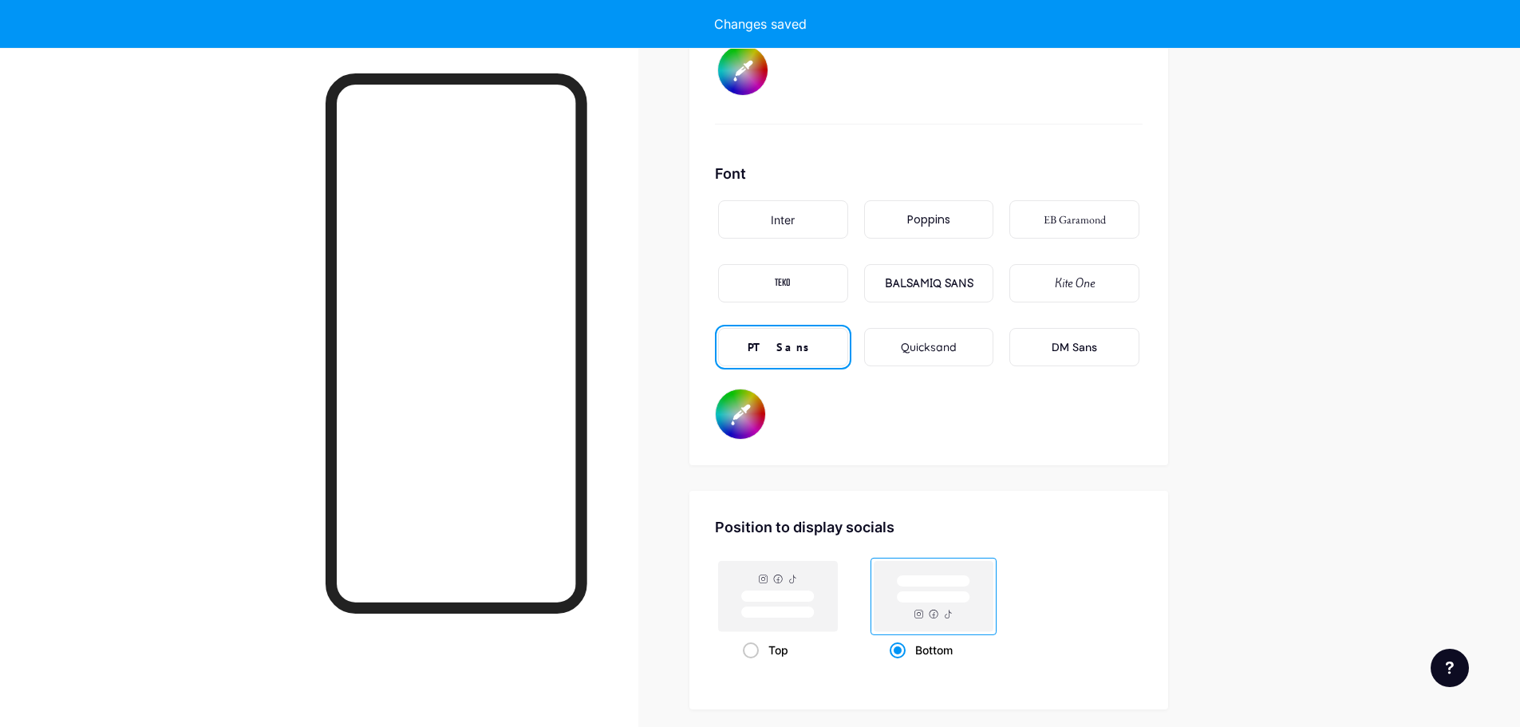
click at [963, 408] on div "Font Inter Poppins EB Garamond TEKO BALSAMIQ SANS Kite One PT Sans Quicksand DM…" at bounding box center [929, 301] width 428 height 277
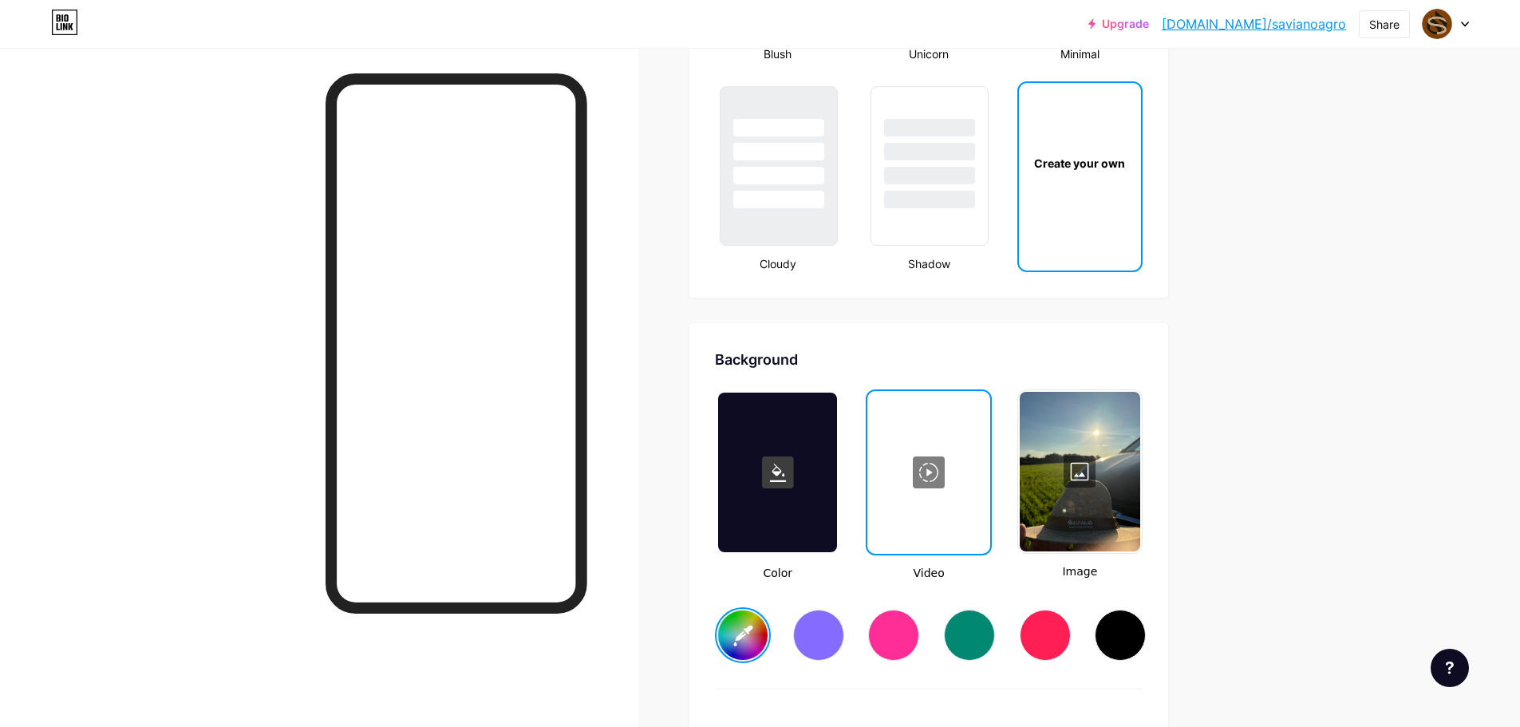
scroll to position [1888, 0]
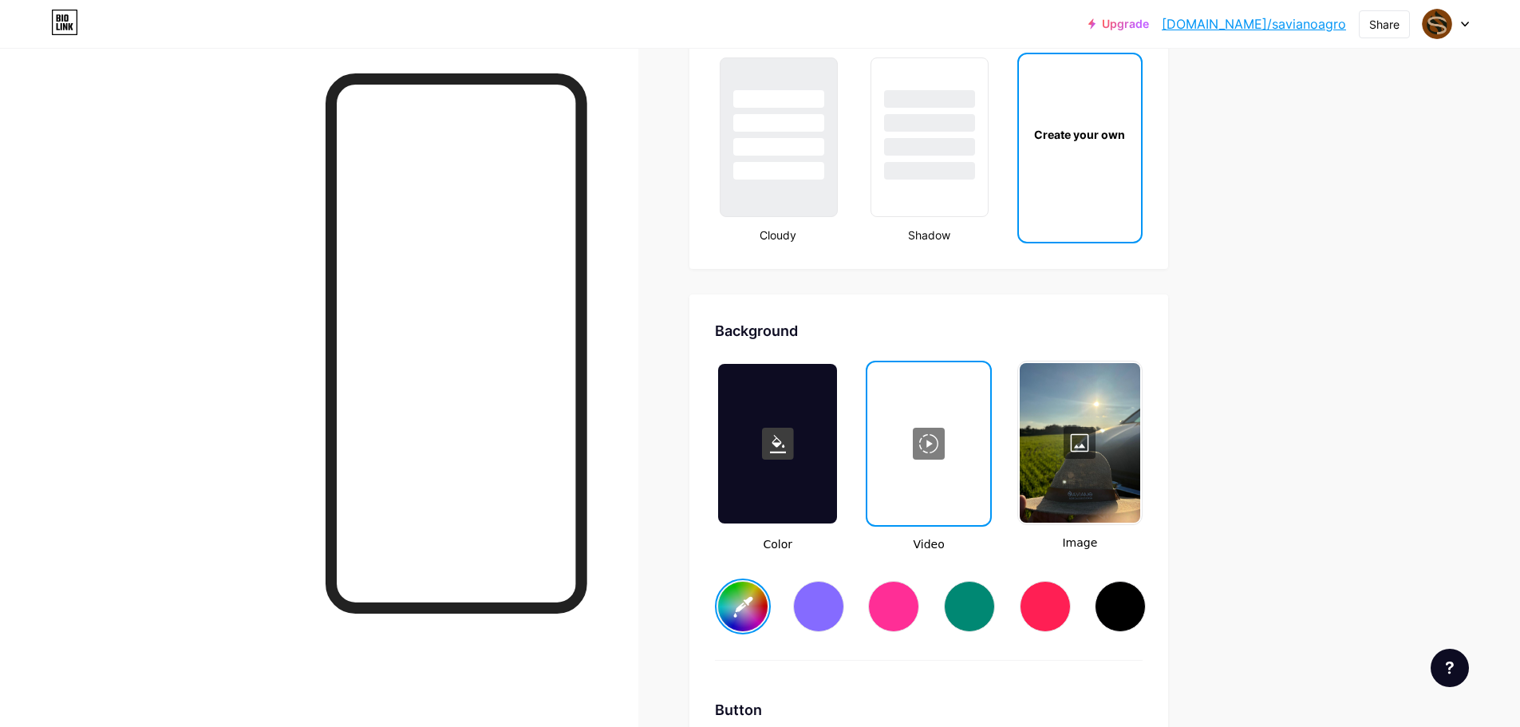
click at [1081, 458] on div at bounding box center [1080, 443] width 121 height 160
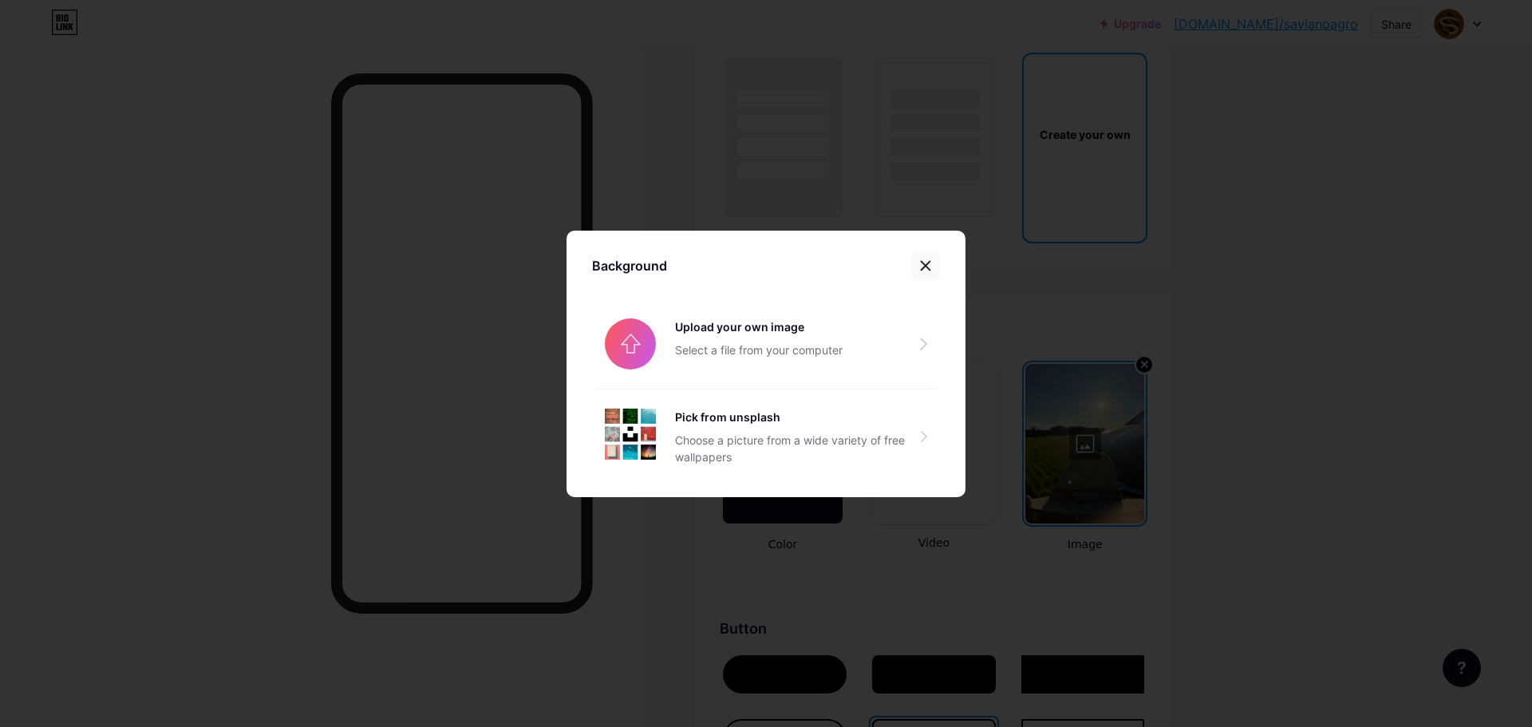
click at [920, 264] on icon at bounding box center [925, 265] width 13 height 13
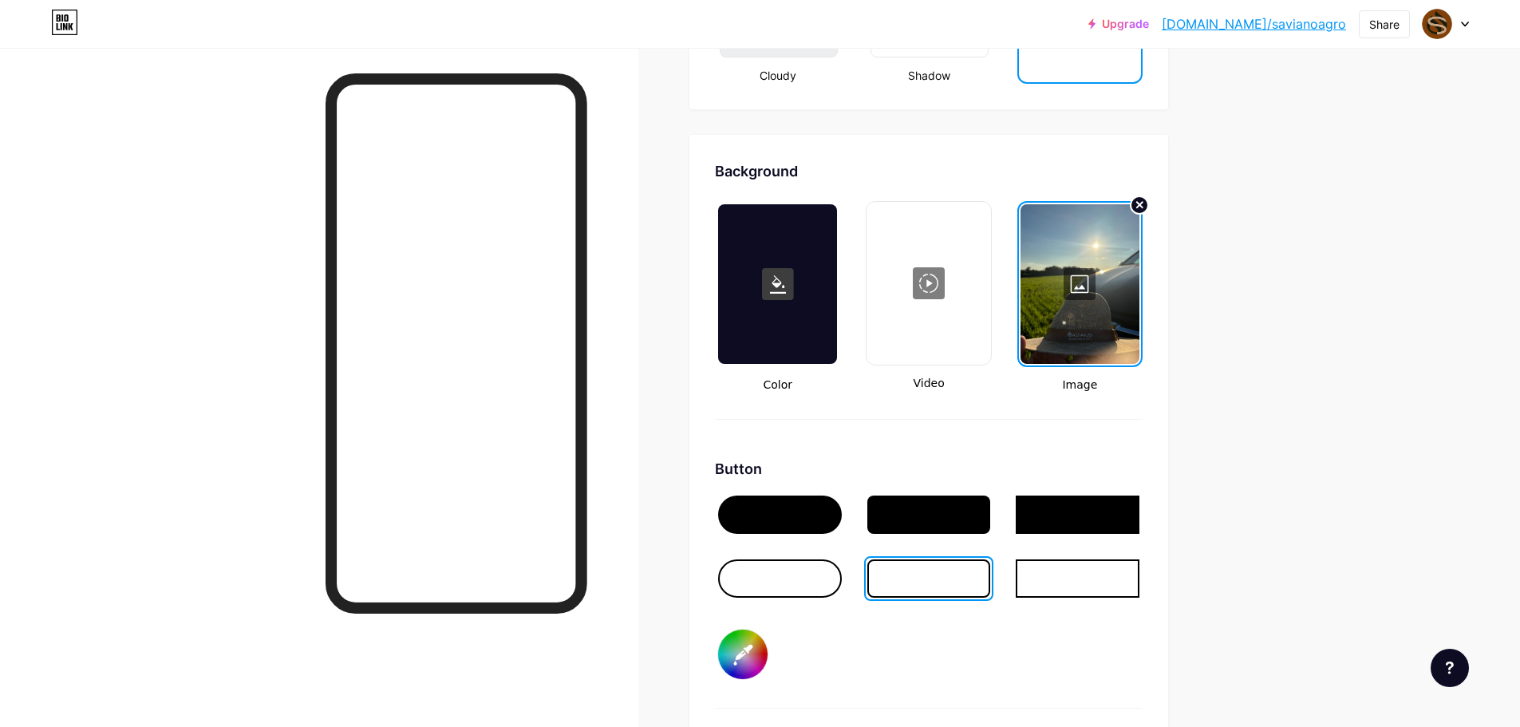
scroll to position [2447, 0]
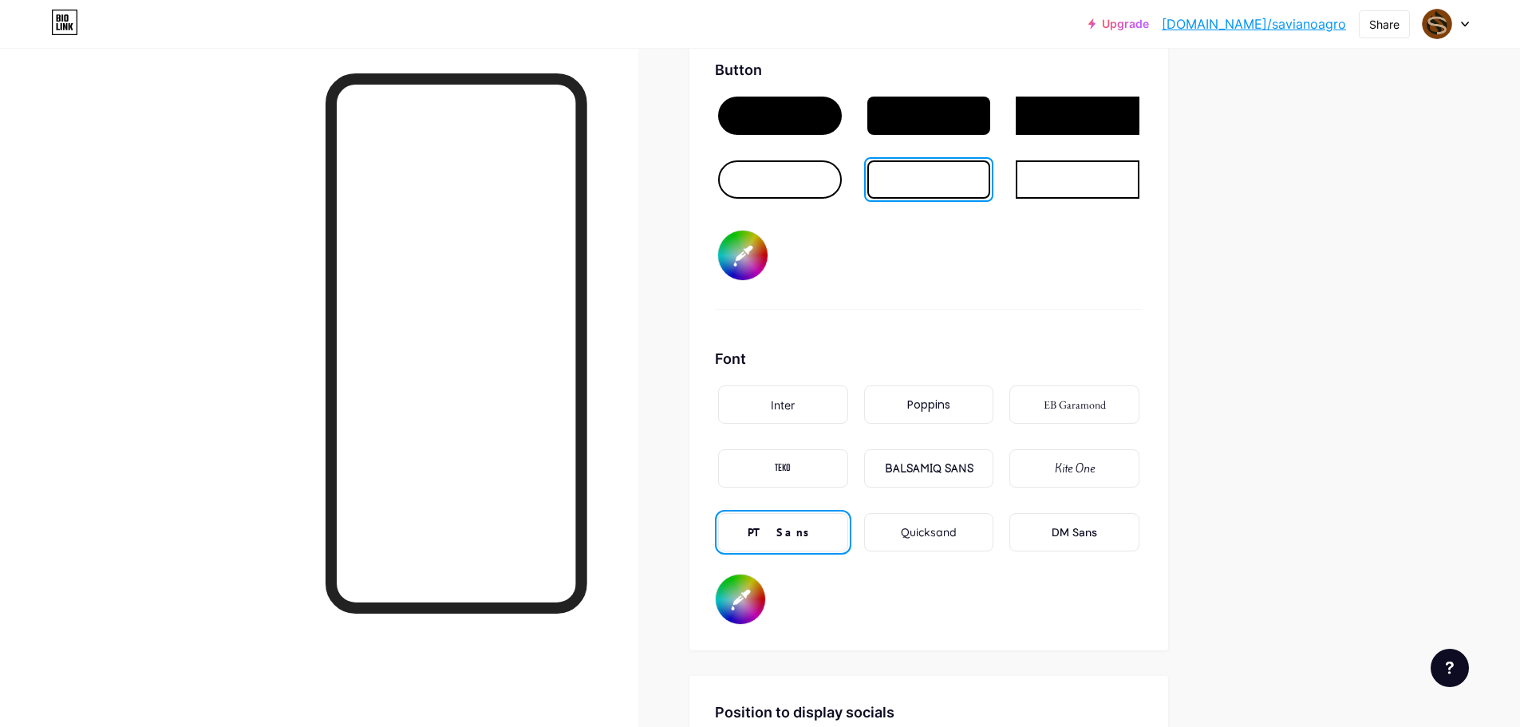
click at [755, 603] on input "#804009" at bounding box center [740, 599] width 49 height 49
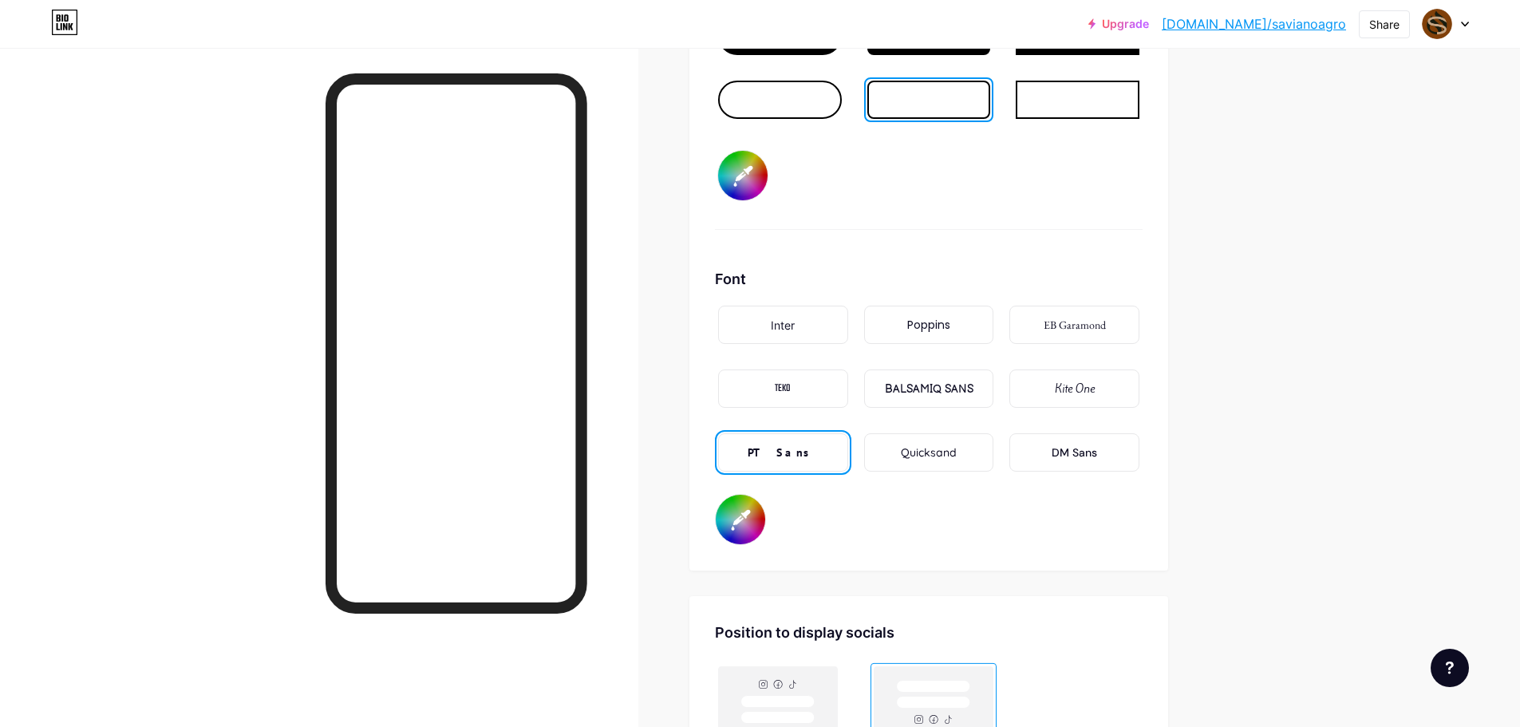
scroll to position [2607, 0]
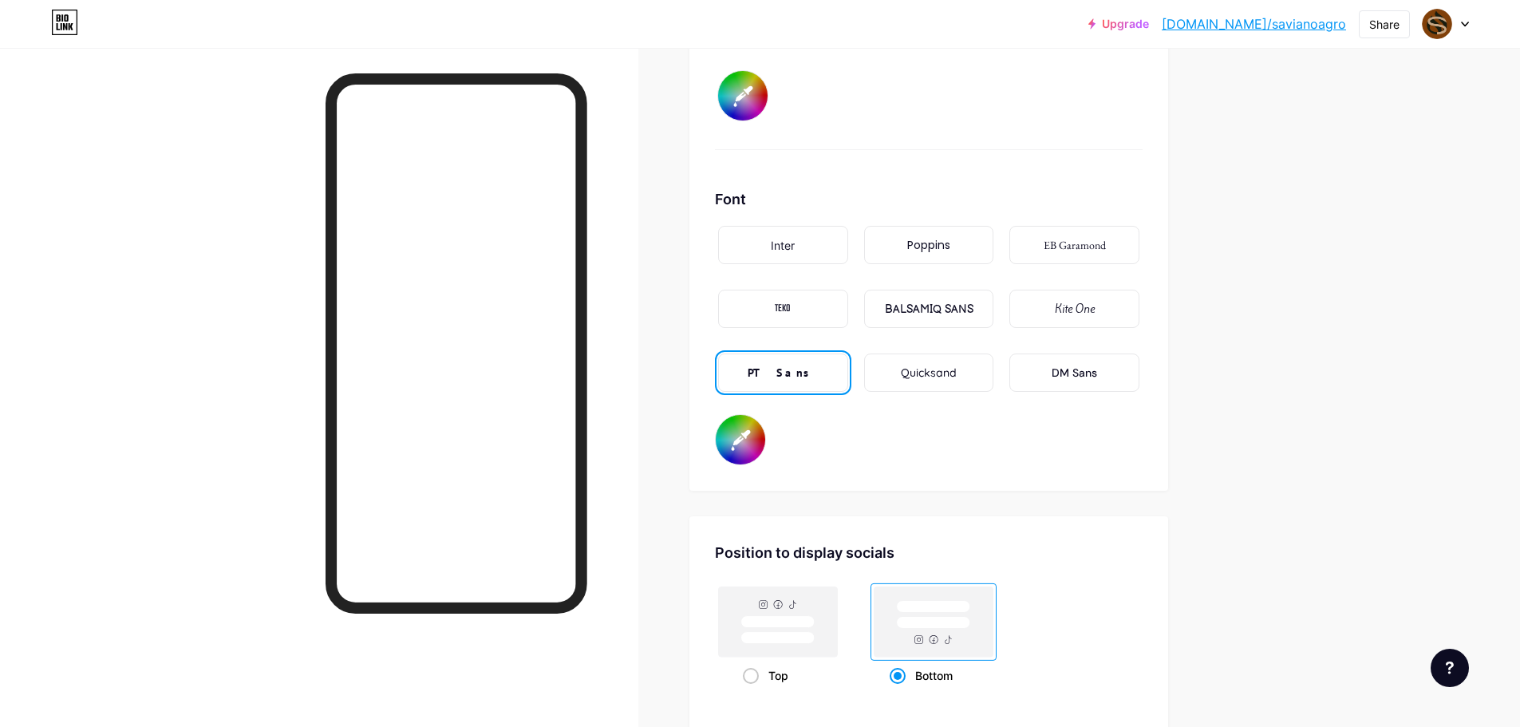
click at [753, 443] on input "#804009" at bounding box center [740, 439] width 49 height 49
click at [925, 307] on div "BALSAMIQ SANS" at bounding box center [929, 309] width 89 height 17
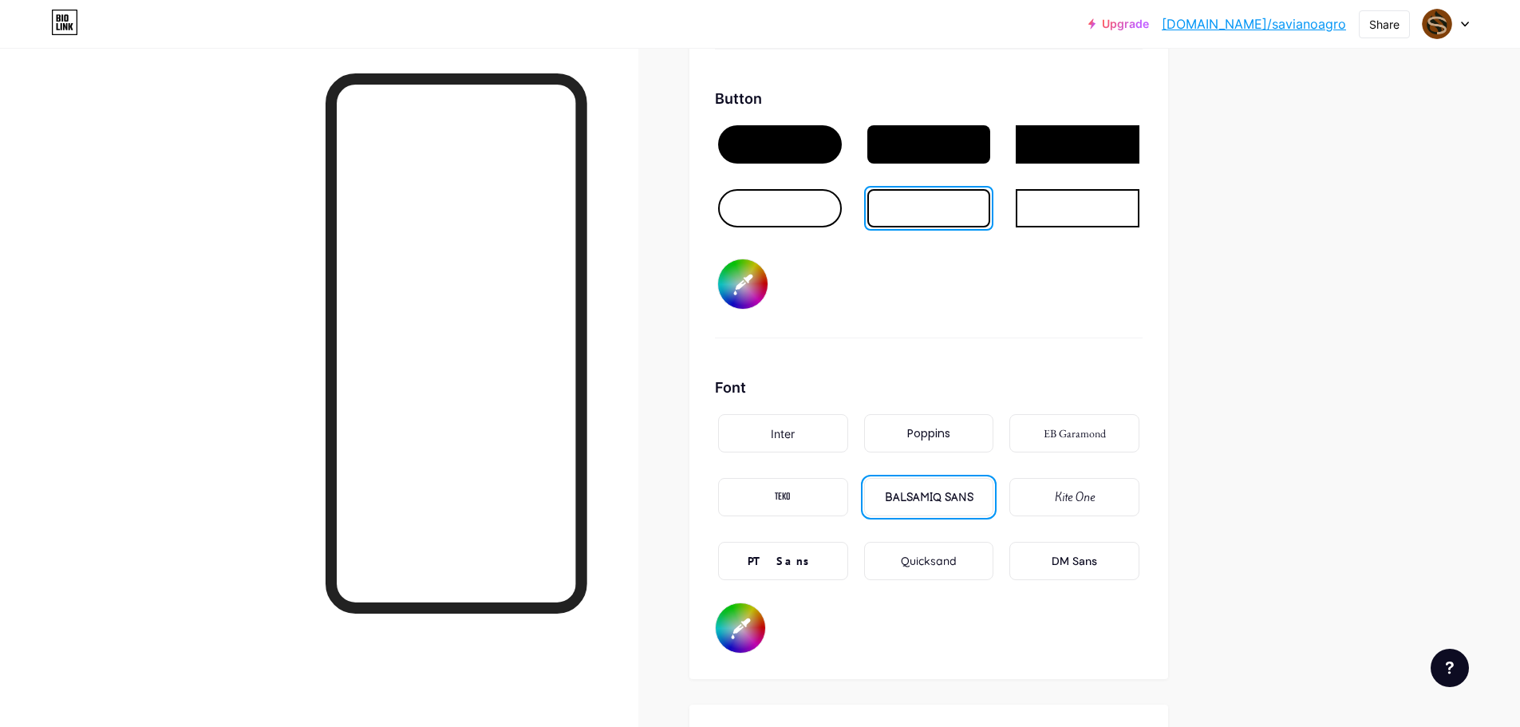
scroll to position [2447, 0]
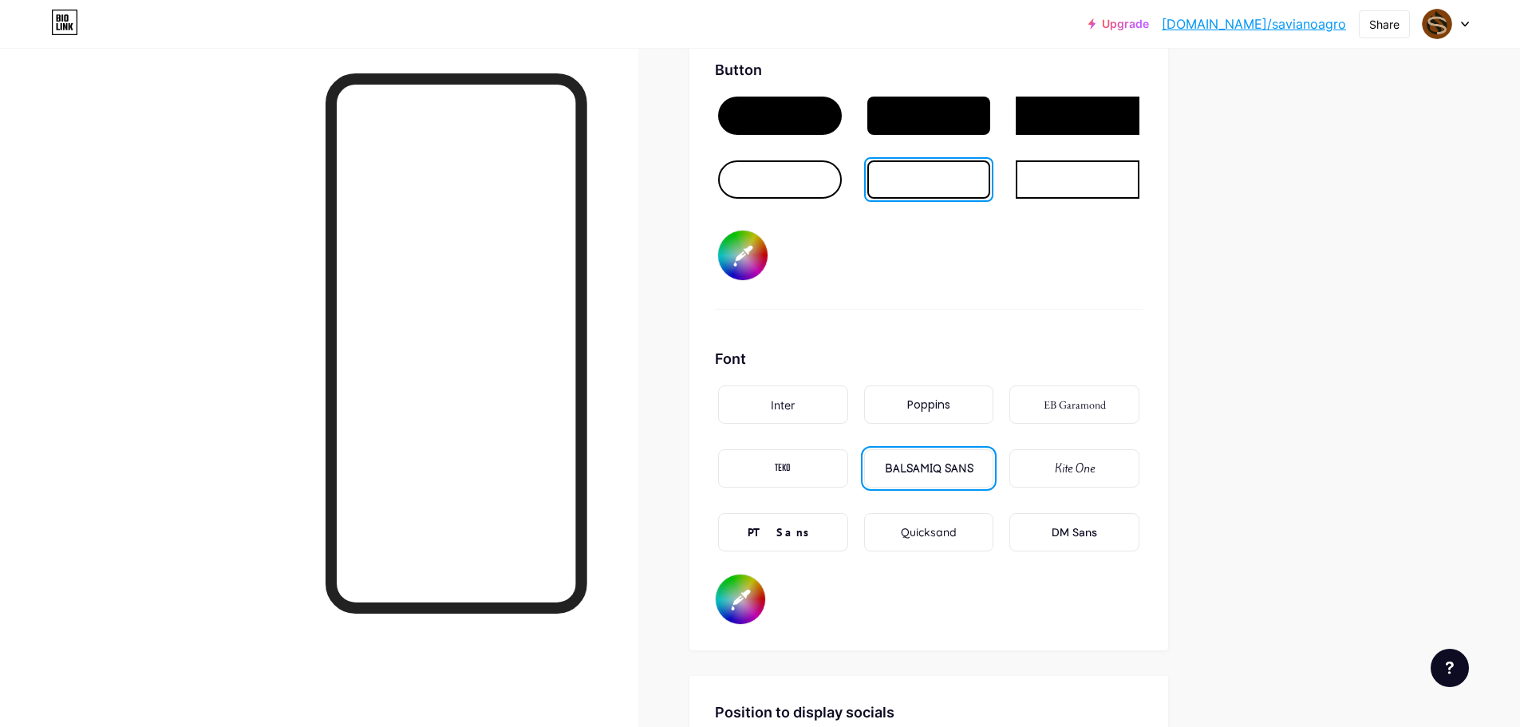
click at [739, 592] on input "#804009" at bounding box center [740, 599] width 49 height 49
click at [811, 528] on div "PT Sans" at bounding box center [783, 532] width 130 height 38
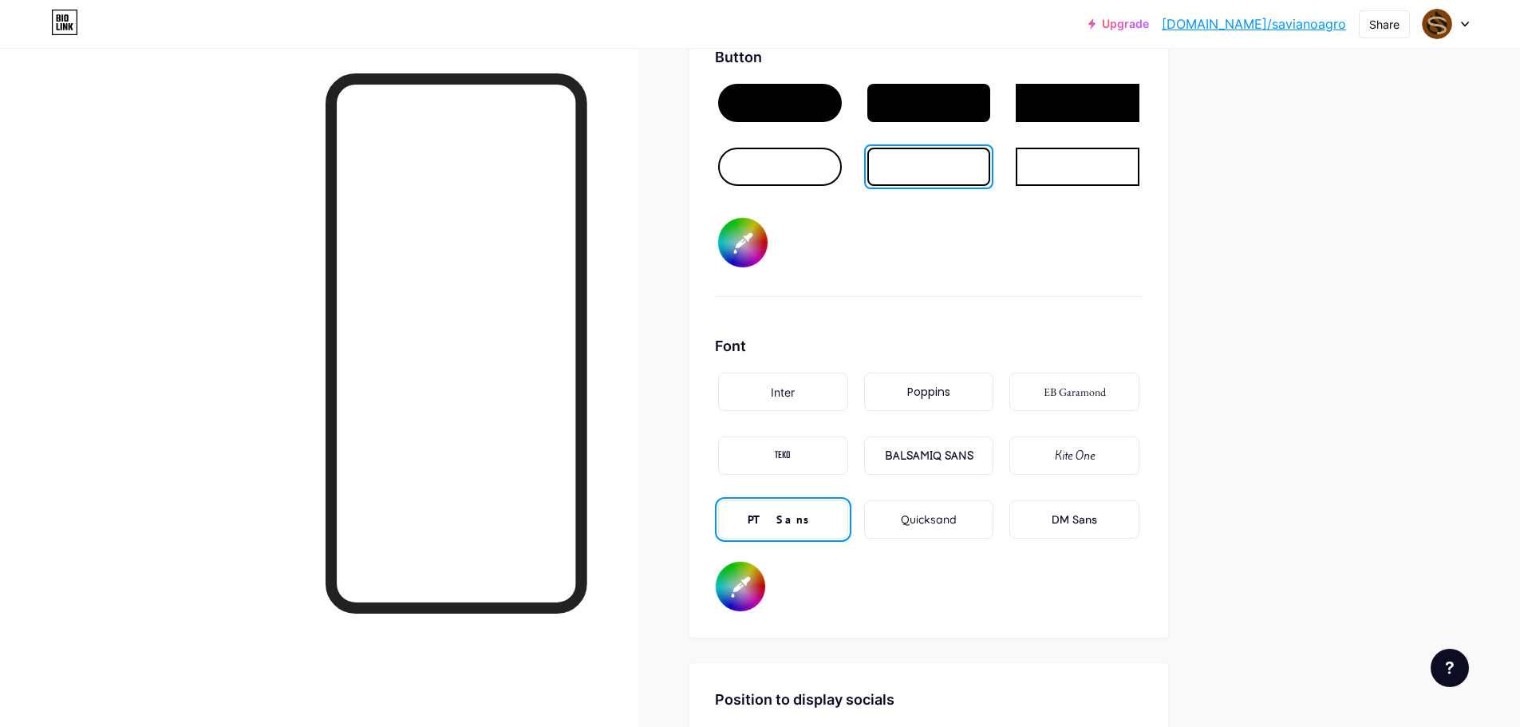
scroll to position [2367, 0]
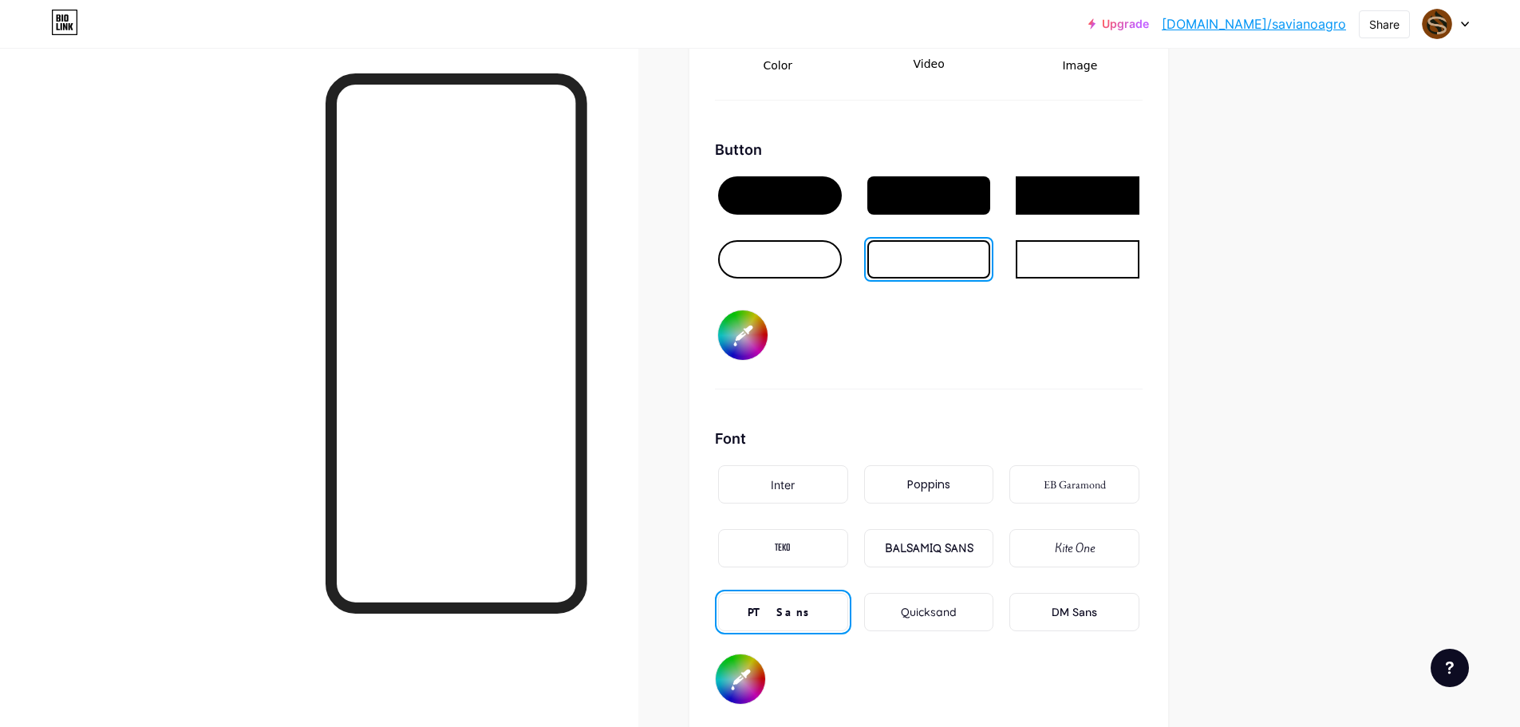
click at [749, 331] on input "#000000" at bounding box center [742, 334] width 49 height 49
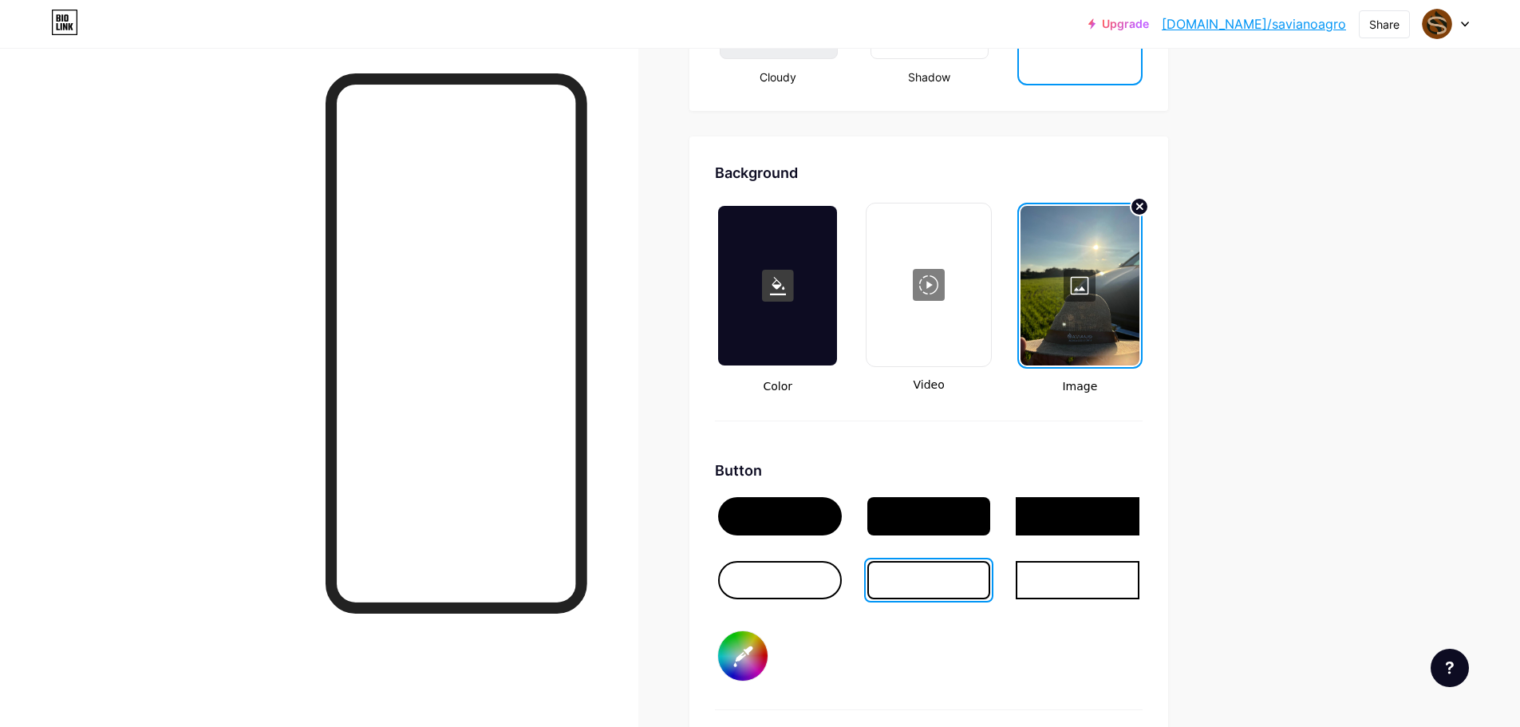
scroll to position [2525, 0]
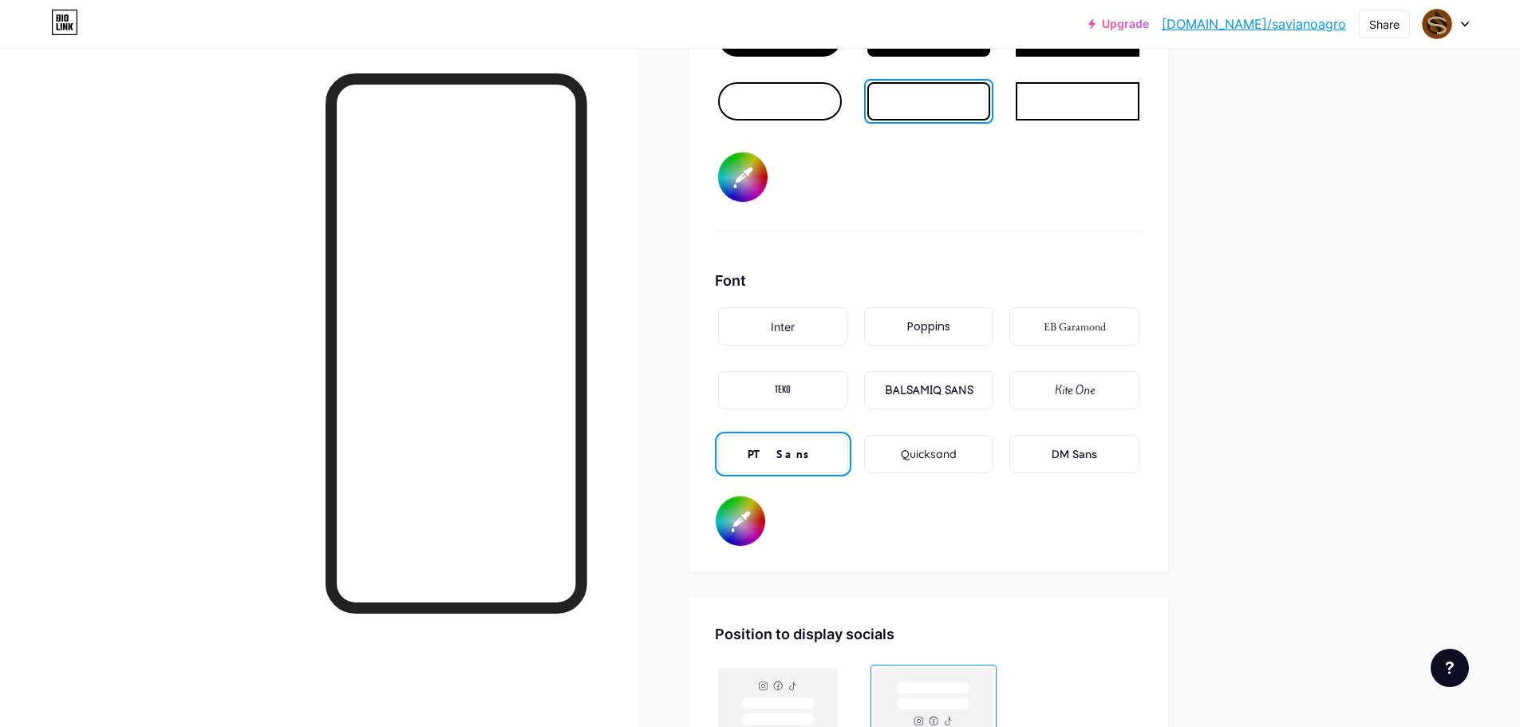
click at [743, 181] on input "#80400a" at bounding box center [742, 176] width 49 height 49
type input "#ffffff"
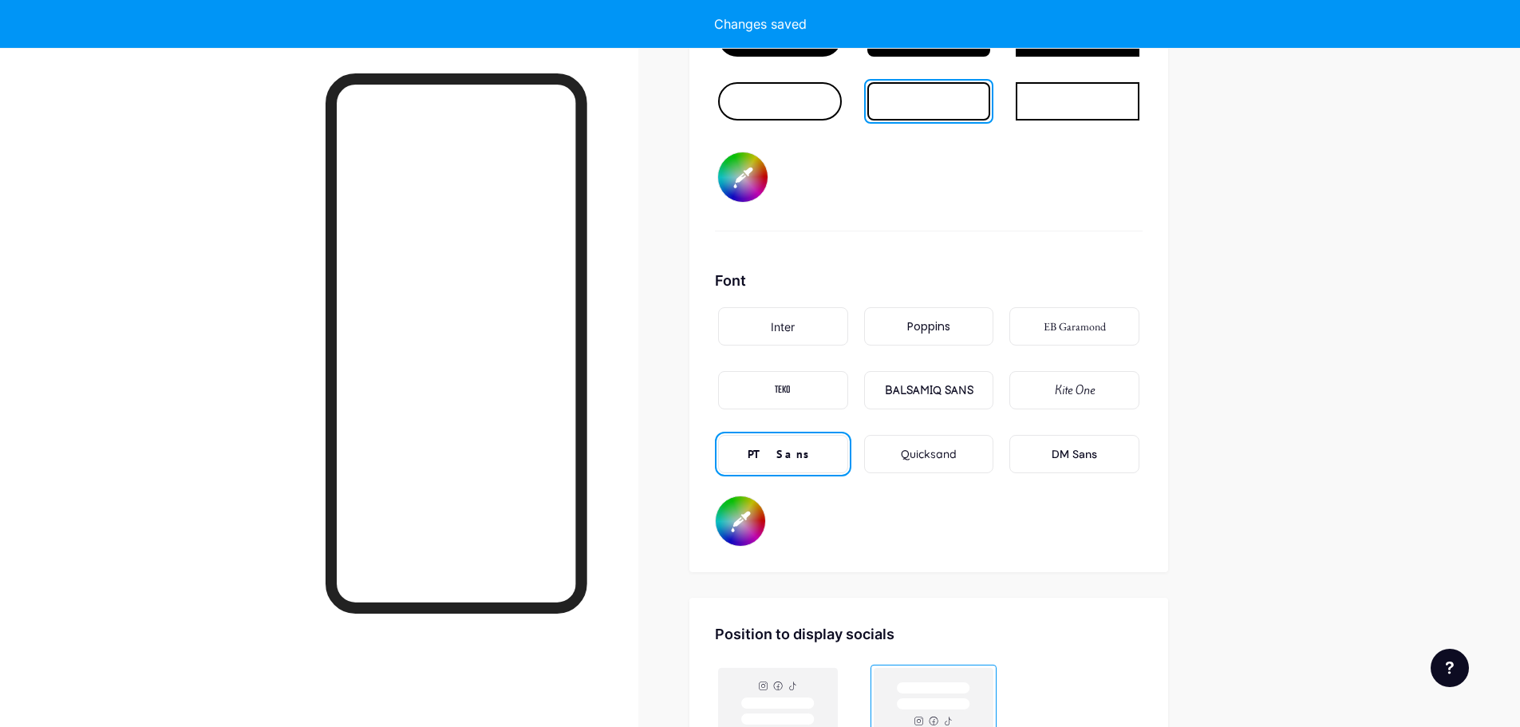
click at [745, 520] on input "#804009" at bounding box center [740, 520] width 49 height 49
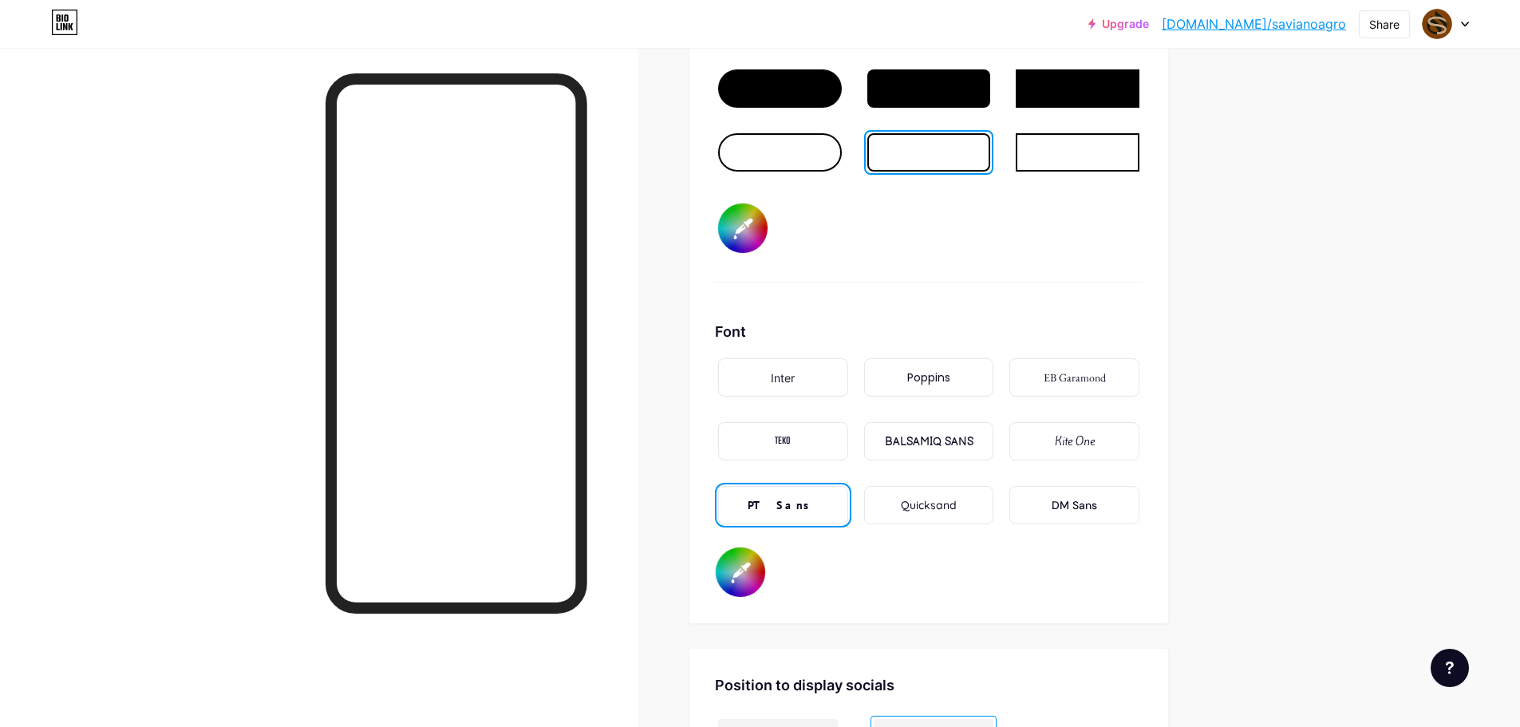
scroll to position [2445, 0]
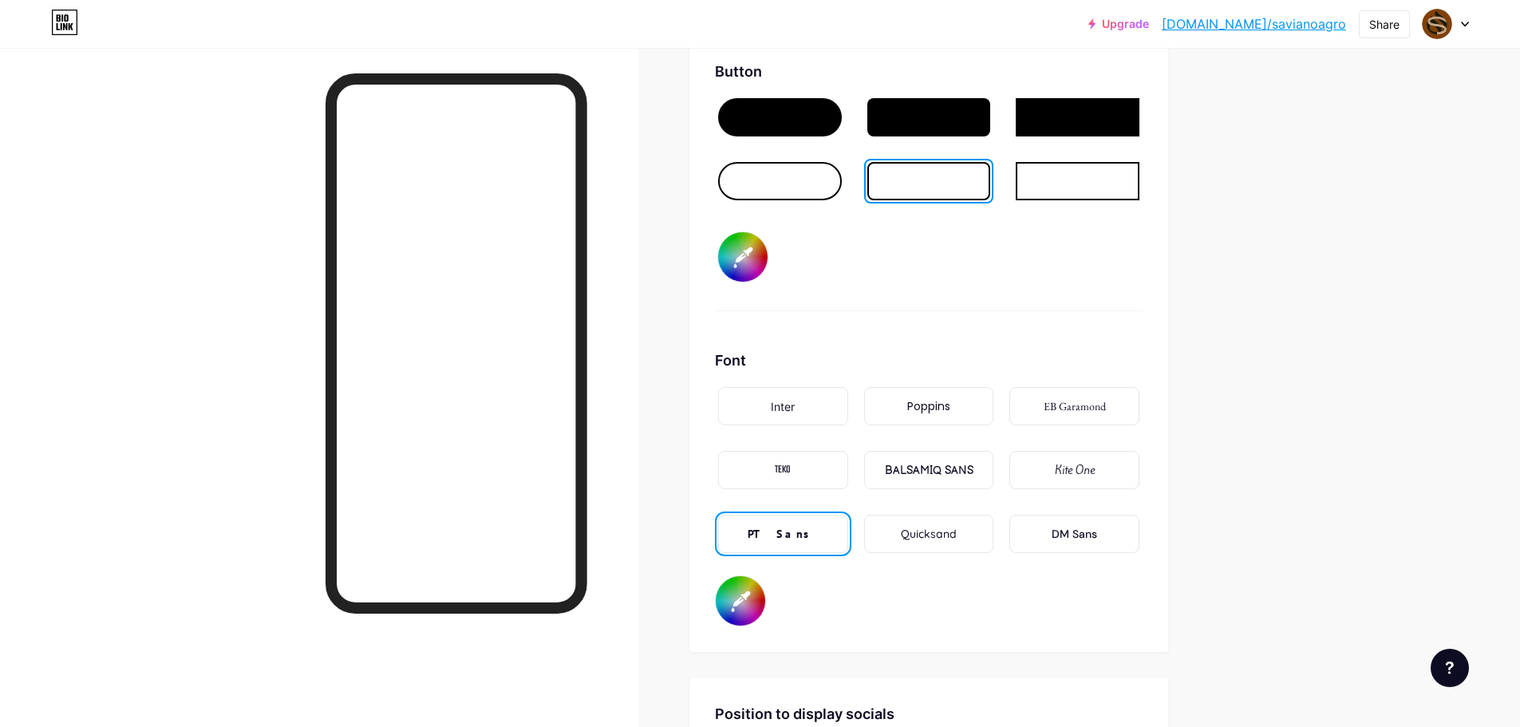
click at [829, 180] on div at bounding box center [780, 181] width 124 height 38
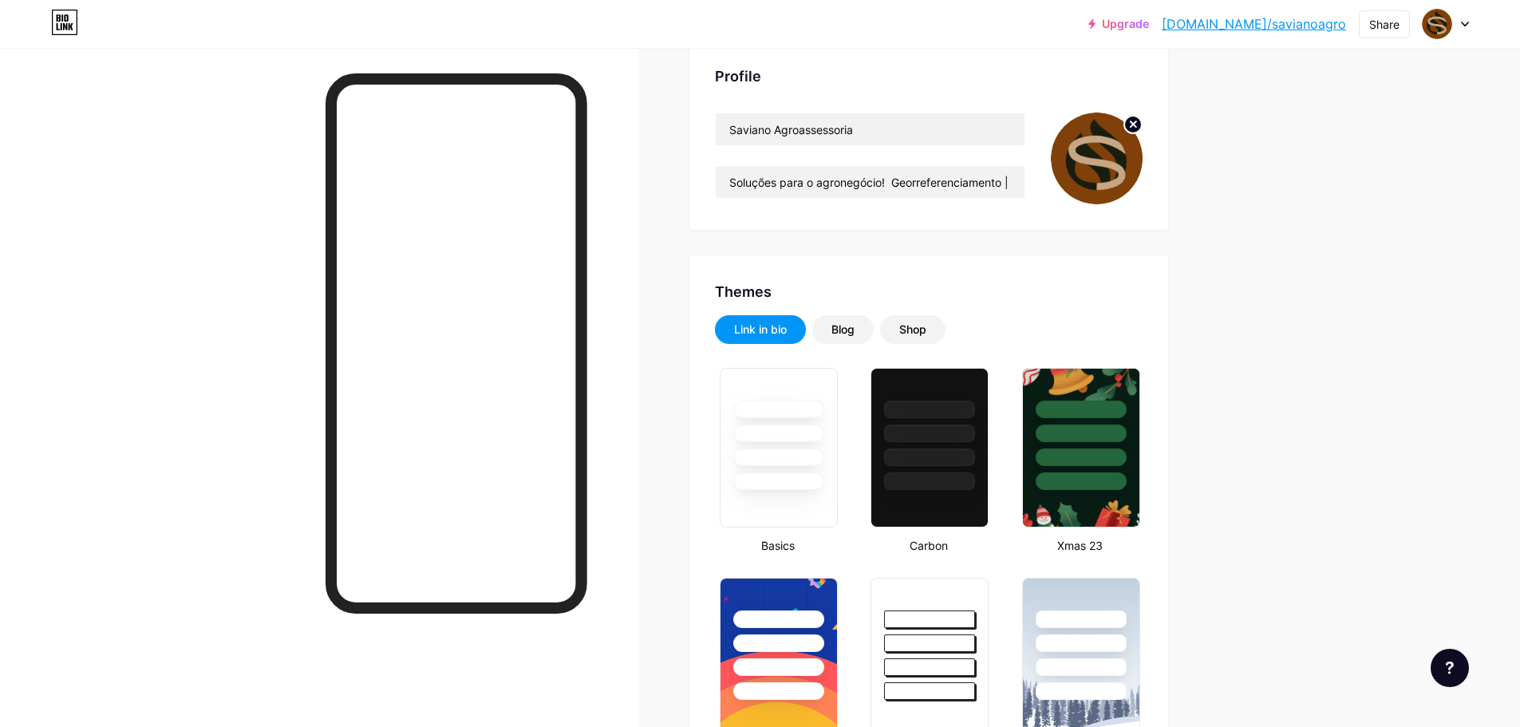
scroll to position [0, 0]
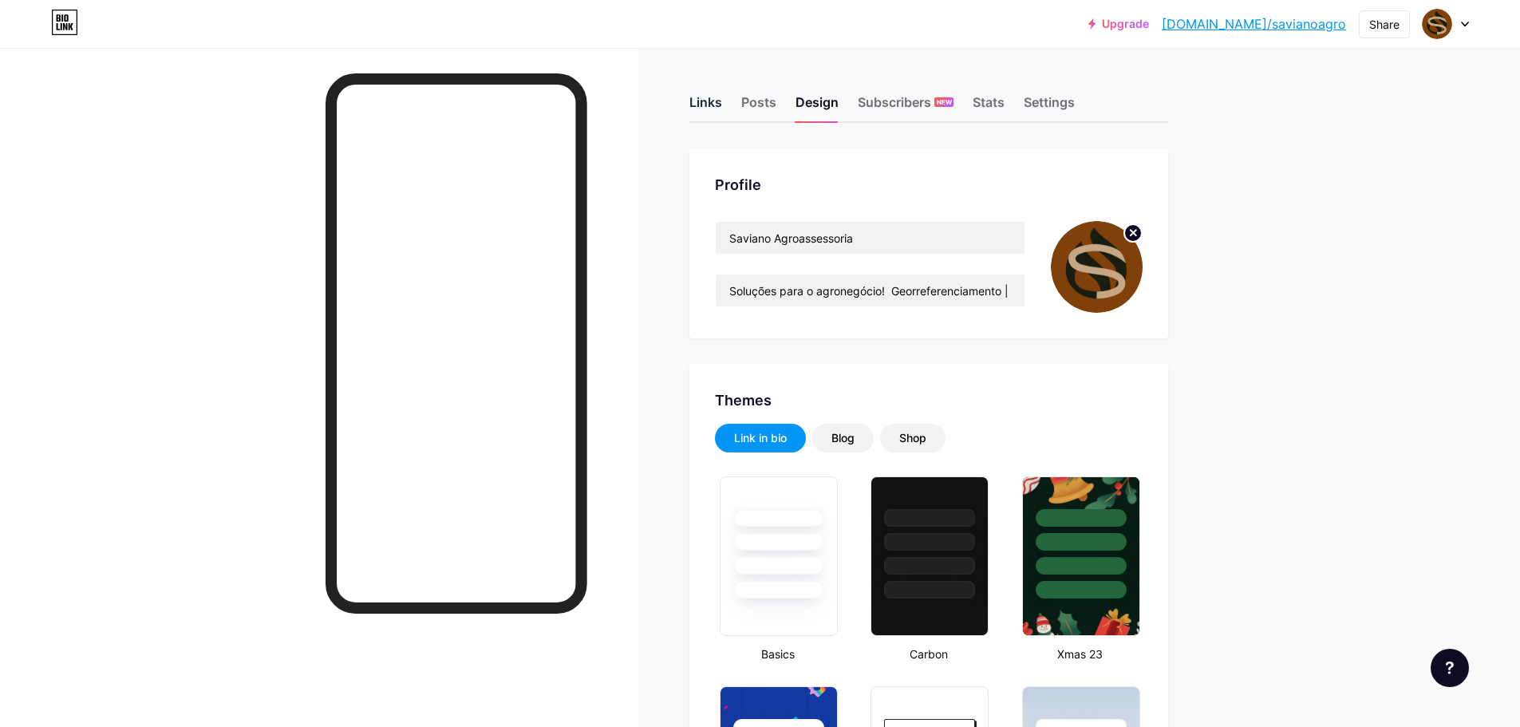
click at [710, 105] on div "Links" at bounding box center [706, 107] width 33 height 29
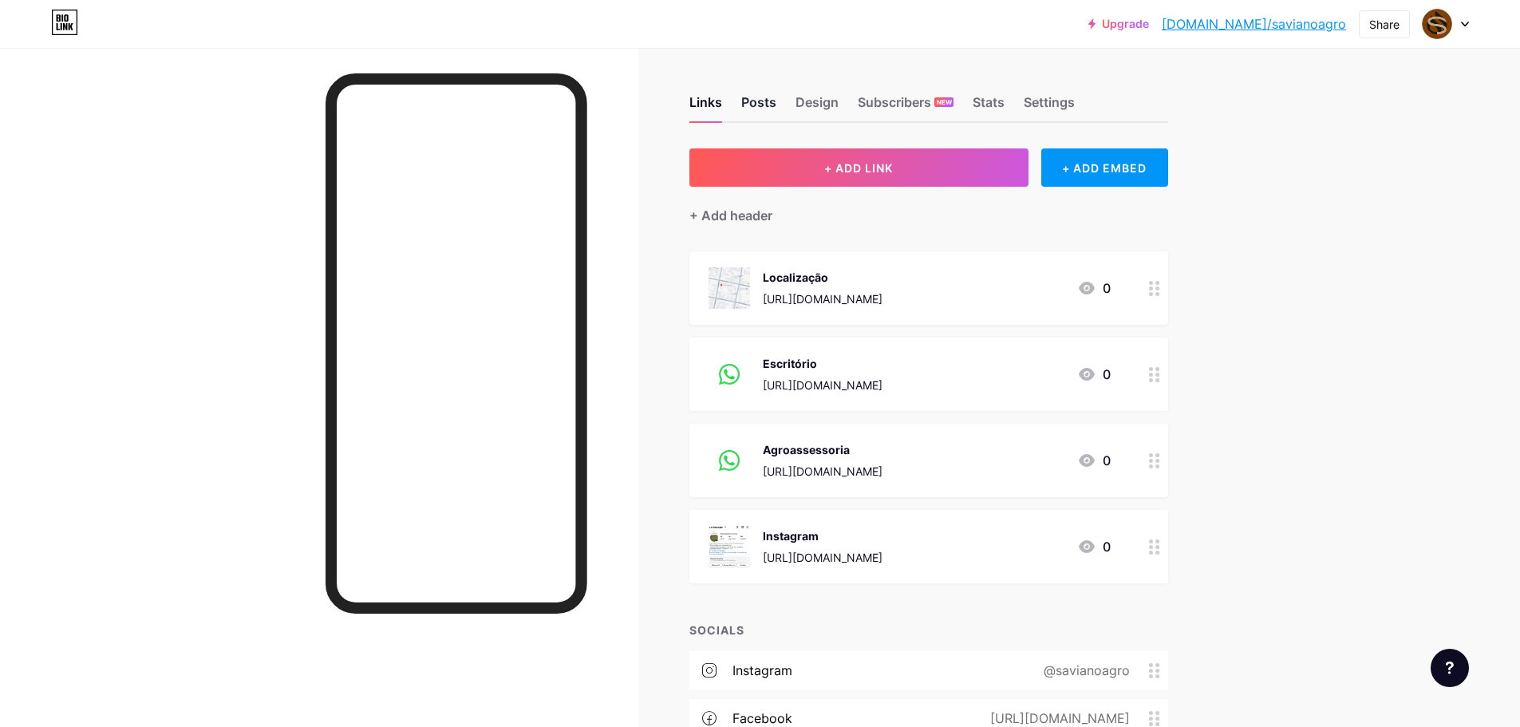
click at [770, 101] on div "Posts" at bounding box center [758, 107] width 35 height 29
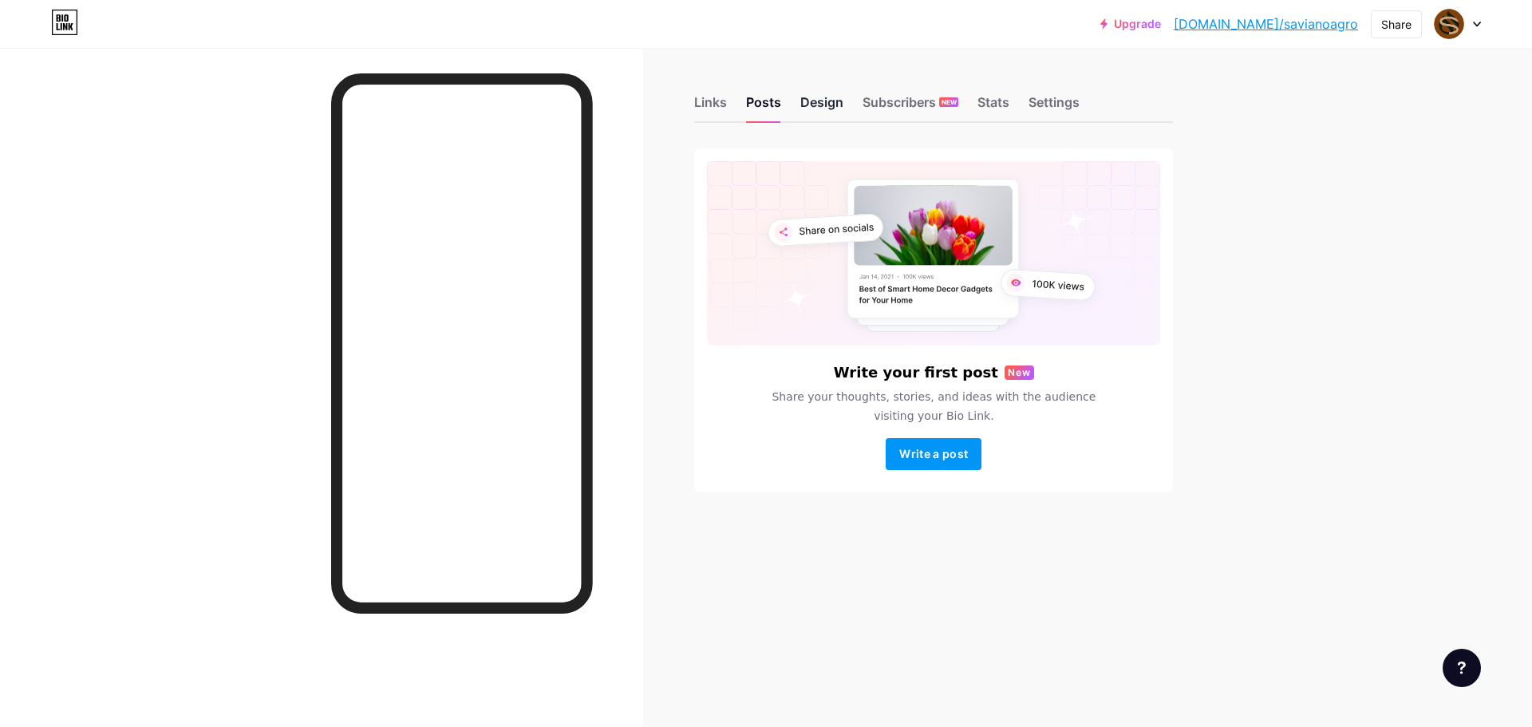
click at [829, 104] on div "Design" at bounding box center [822, 107] width 43 height 29
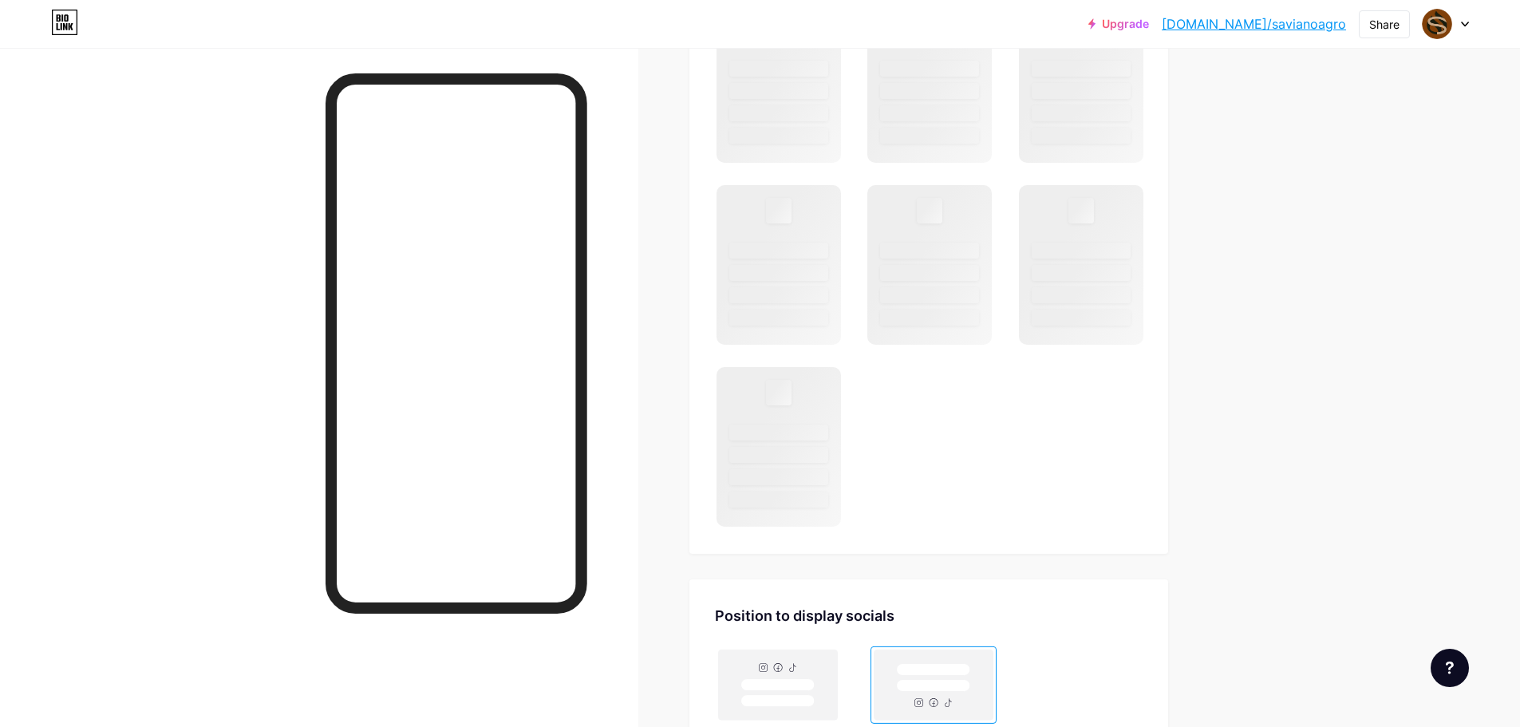
scroll to position [958, 0]
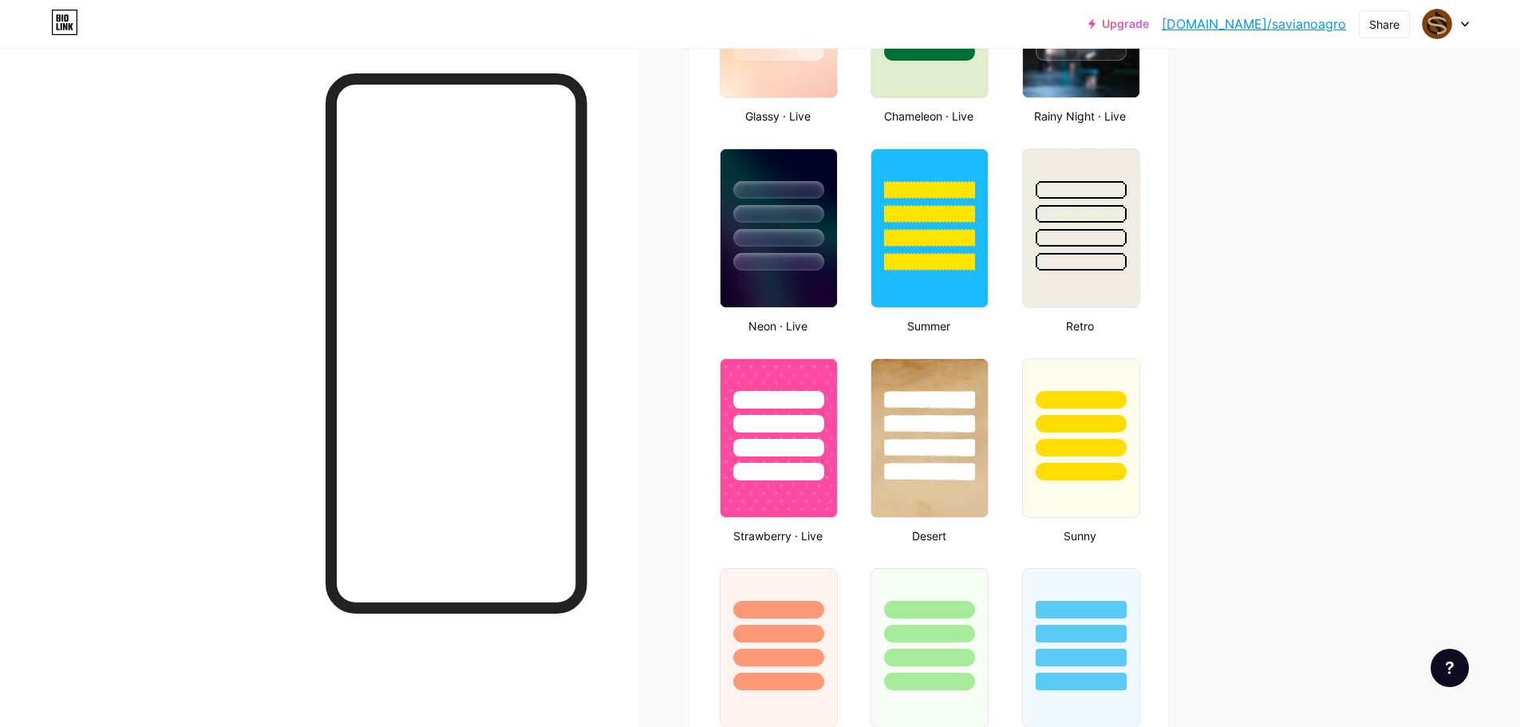
type input "#000000"
type input "#ffffff"
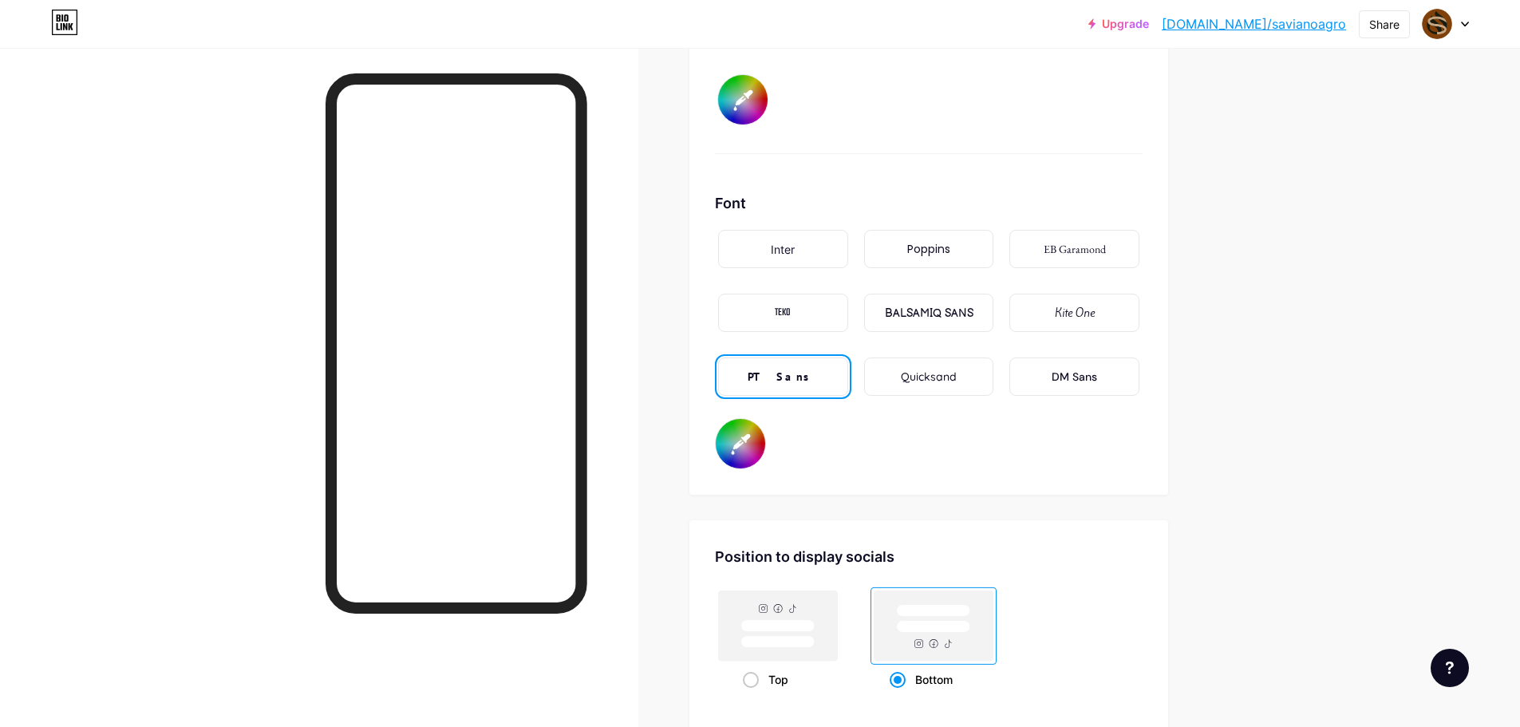
scroll to position [2634, 0]
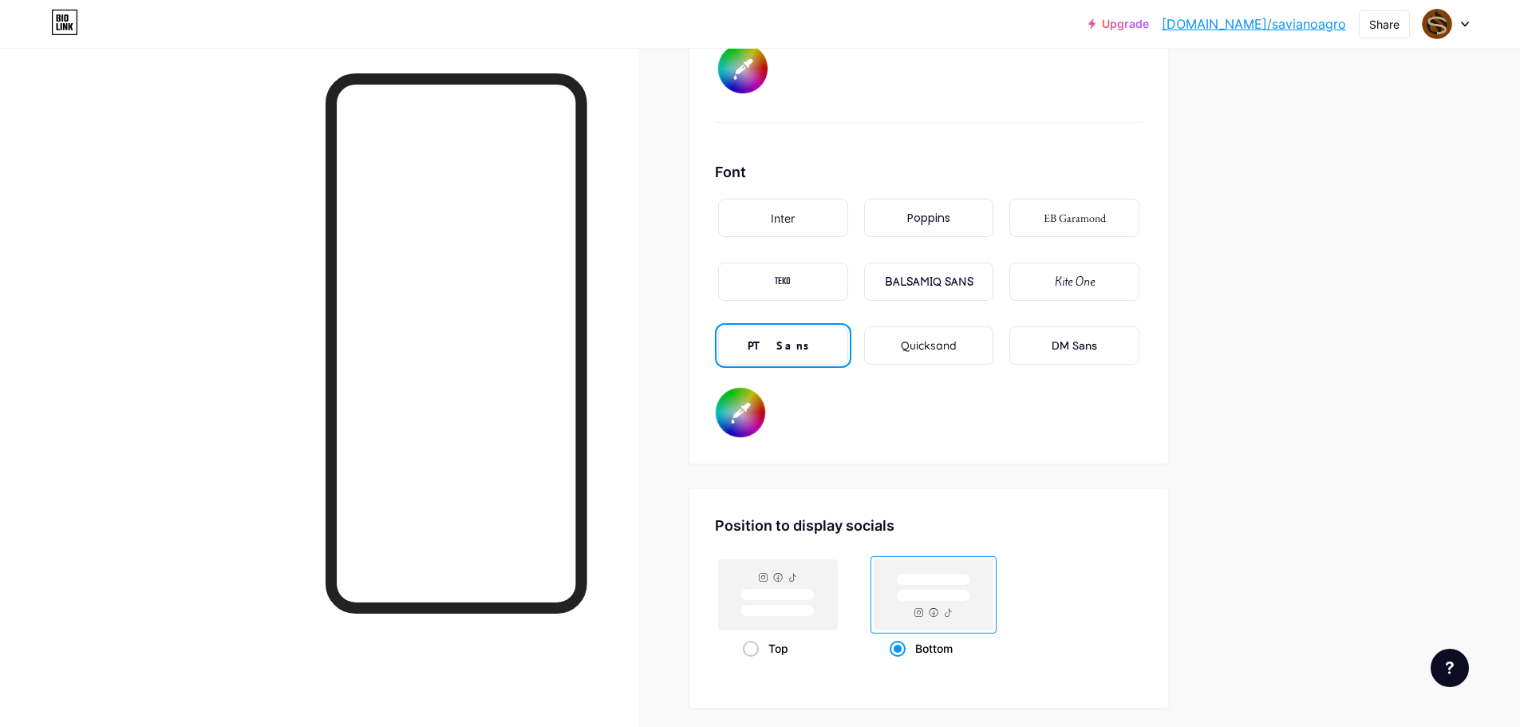
click at [743, 412] on input "#ffffff" at bounding box center [740, 412] width 49 height 49
type input "#000000"
type input "#80400a"
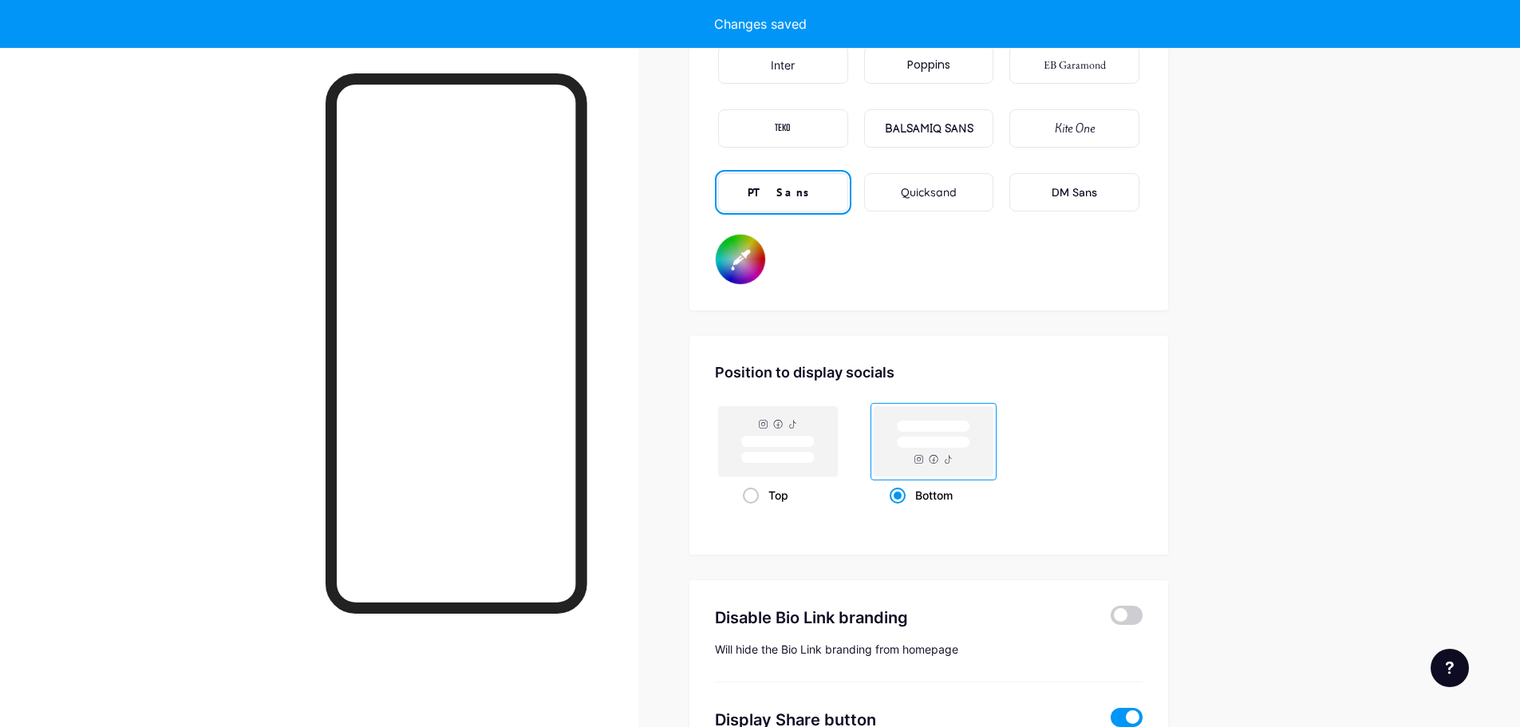
scroll to position [2873, 0]
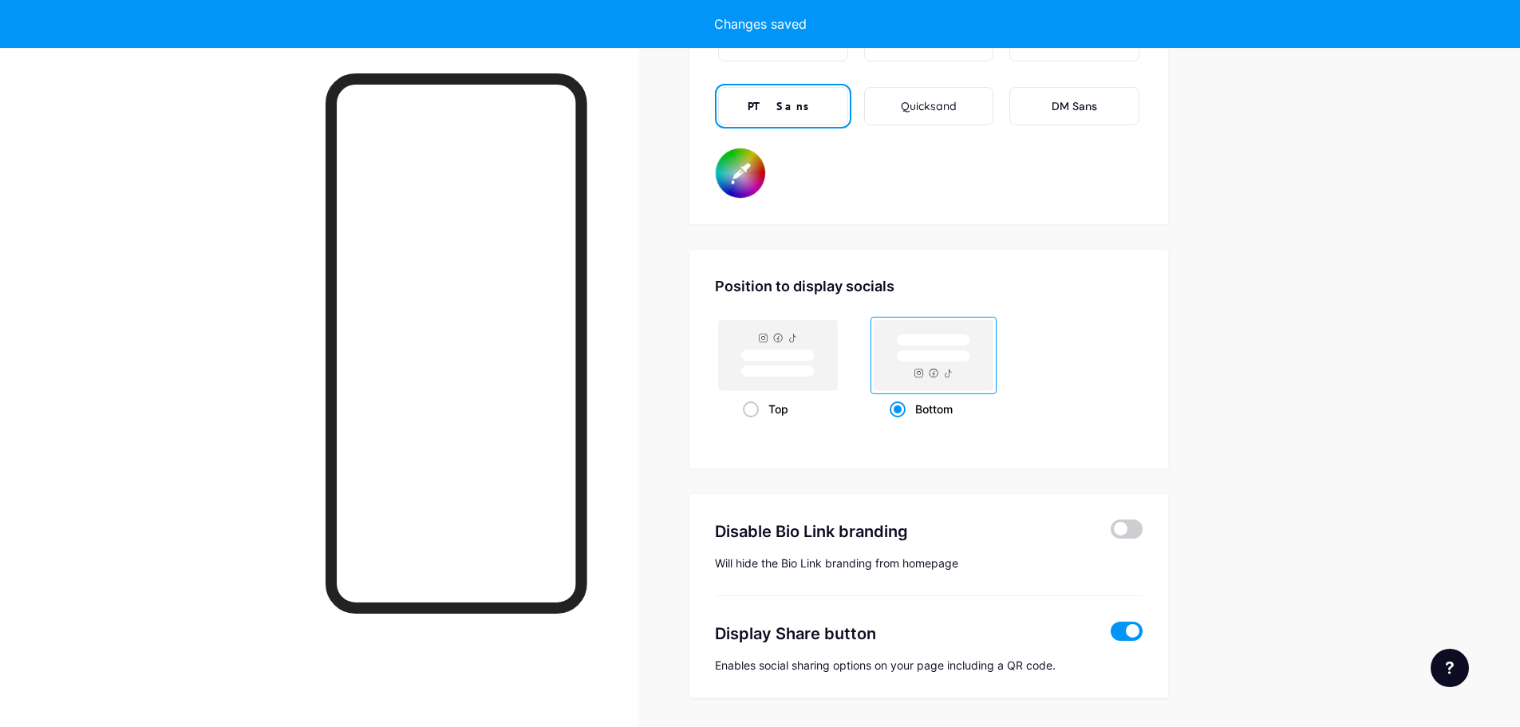
type input "#000000"
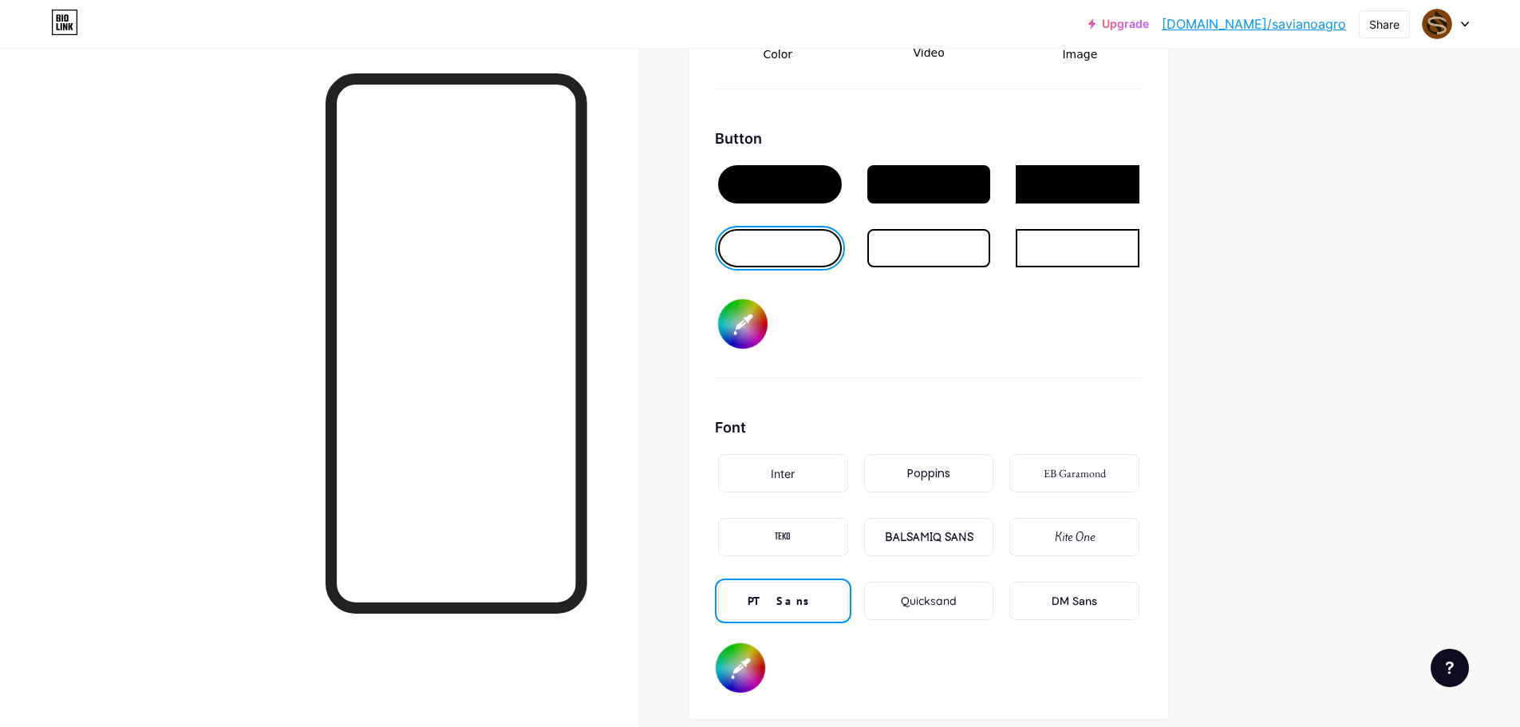
scroll to position [2315, 0]
